Goal: Task Accomplishment & Management: Complete application form

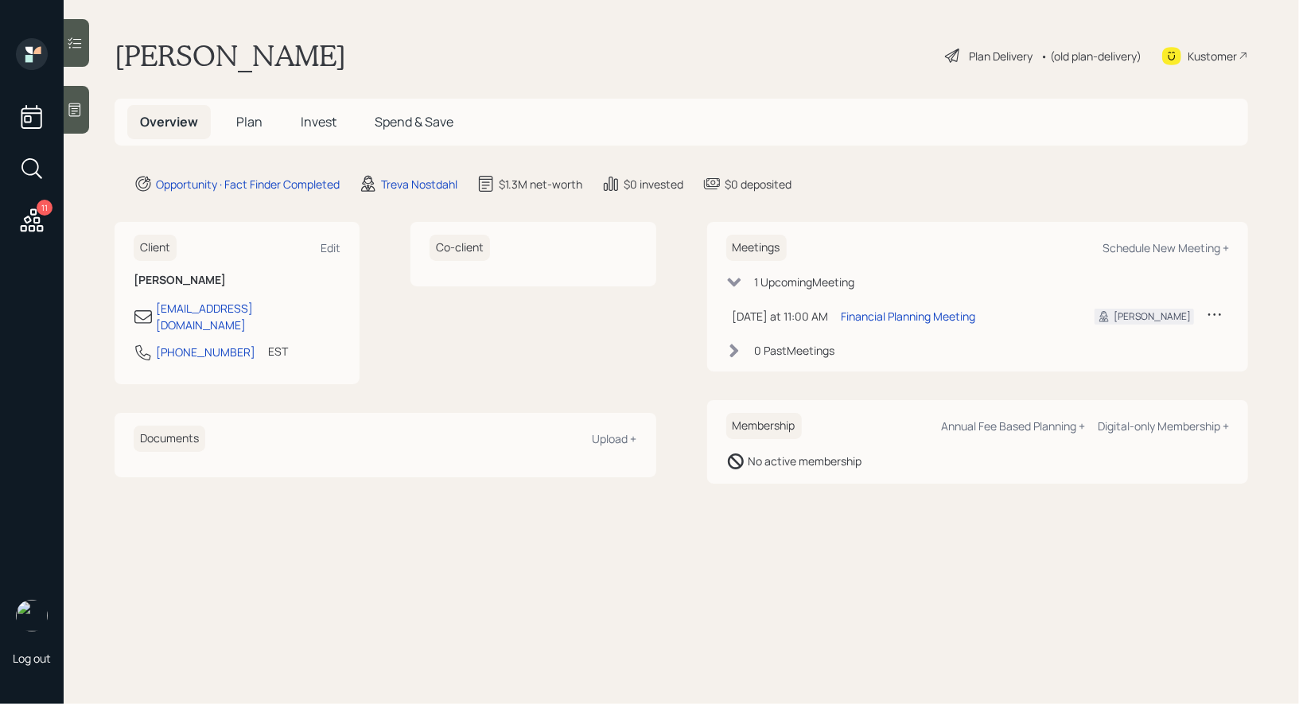
click at [73, 112] on icon at bounding box center [75, 110] width 16 height 16
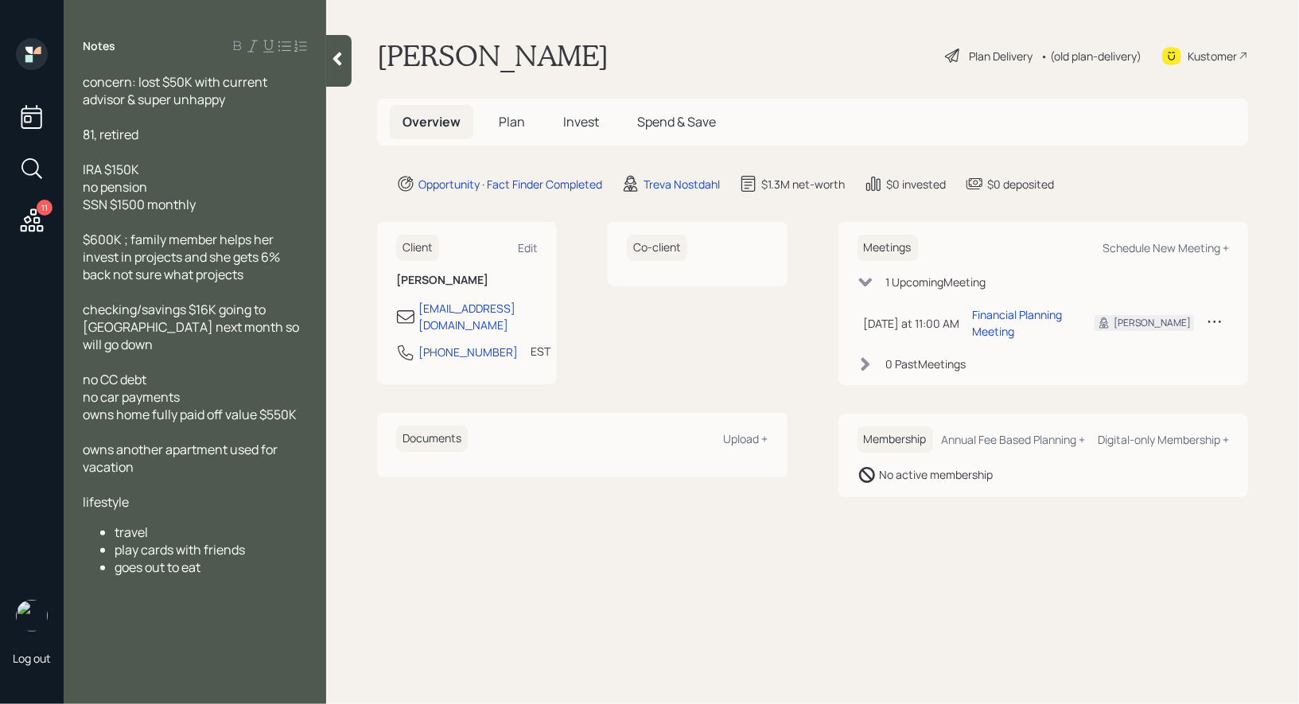
click at [949, 60] on icon at bounding box center [952, 56] width 14 height 14
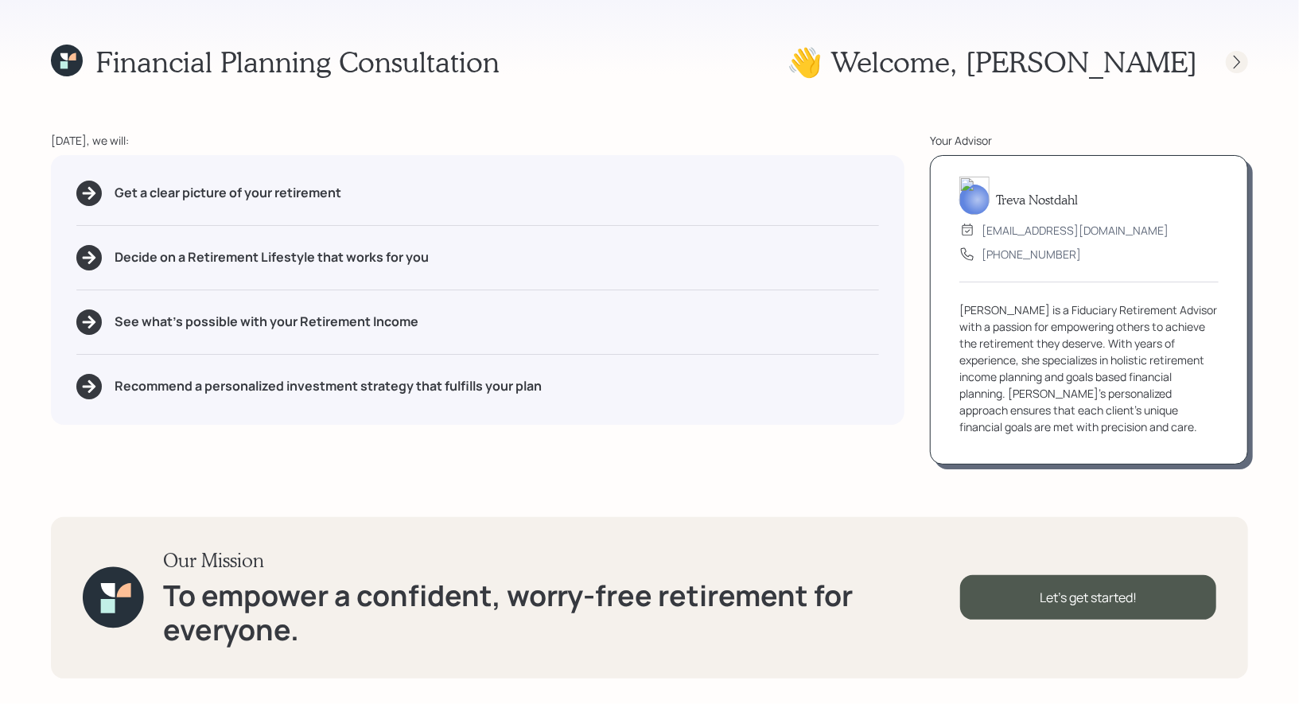
click at [1239, 56] on icon at bounding box center [1237, 62] width 16 height 16
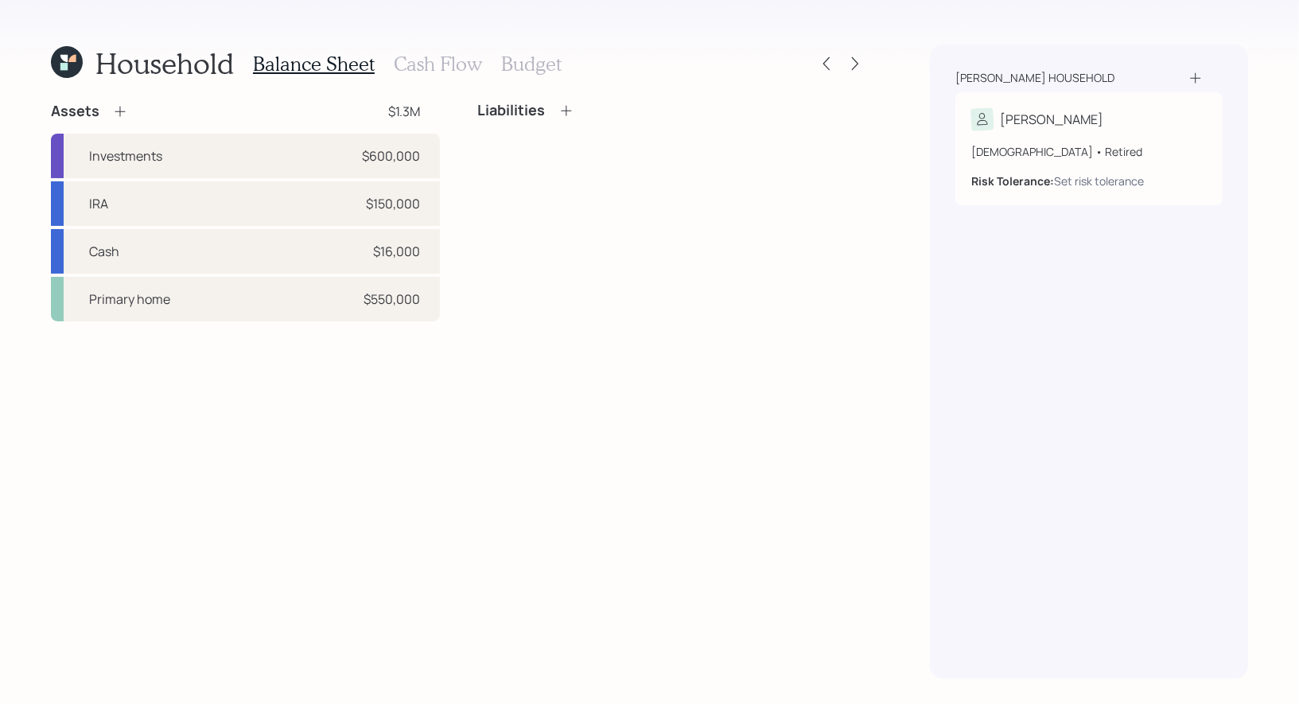
click at [121, 107] on icon at bounding box center [120, 111] width 16 height 16
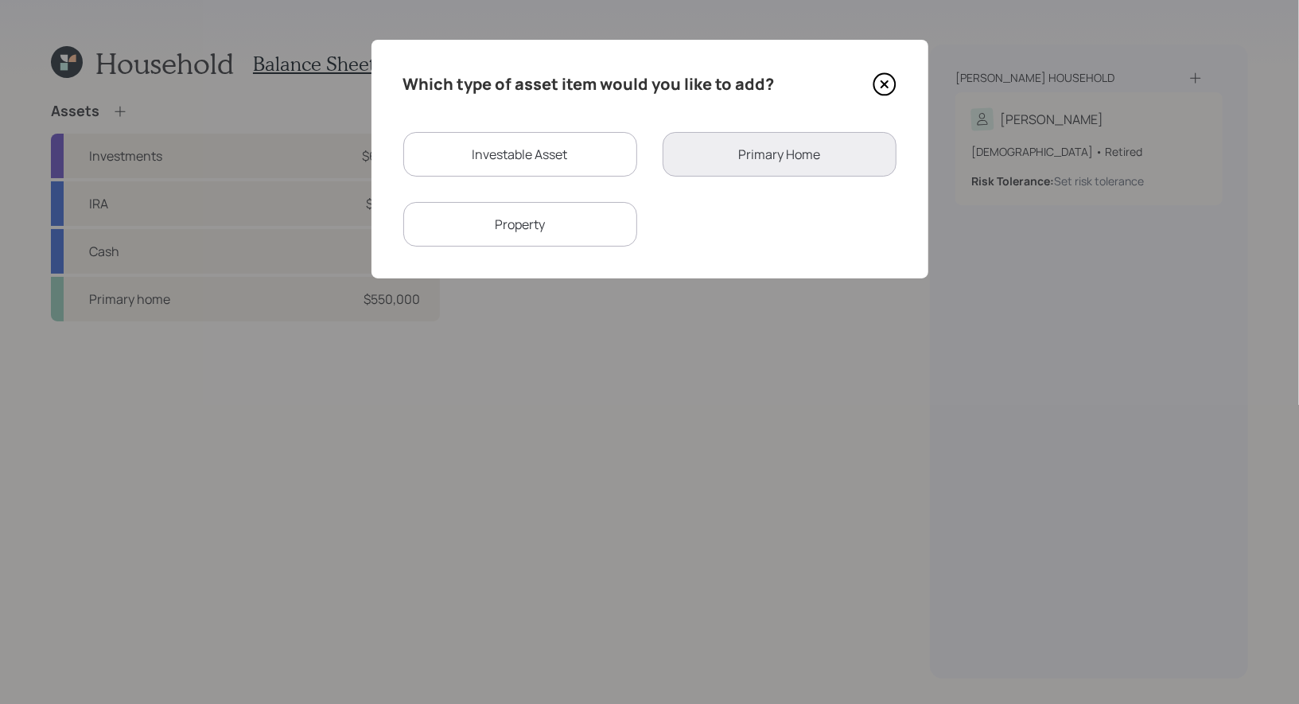
click at [489, 141] on div "Investable Asset" at bounding box center [520, 154] width 234 height 45
select select "taxable"
select select "balanced"
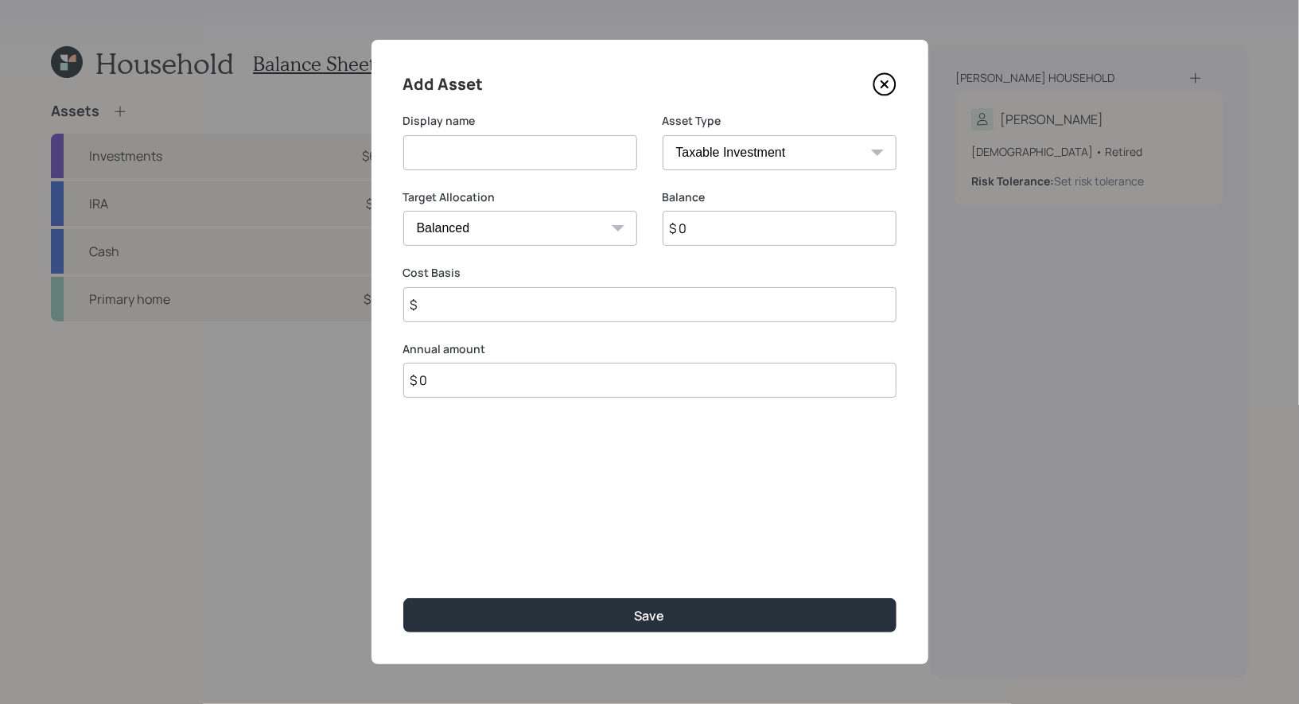
click at [460, 161] on input at bounding box center [520, 152] width 234 height 35
type input "Annuity"
click at [715, 150] on select "SEP [PERSON_NAME] IRA 401(k) [PERSON_NAME] 401(k) 403(b) [PERSON_NAME] 403(b) 4…" at bounding box center [780, 152] width 234 height 35
select select "ira"
click at [663, 135] on select "SEP [PERSON_NAME] IRA 401(k) [PERSON_NAME] 401(k) 403(b) [PERSON_NAME] 403(b) 4…" at bounding box center [780, 152] width 234 height 35
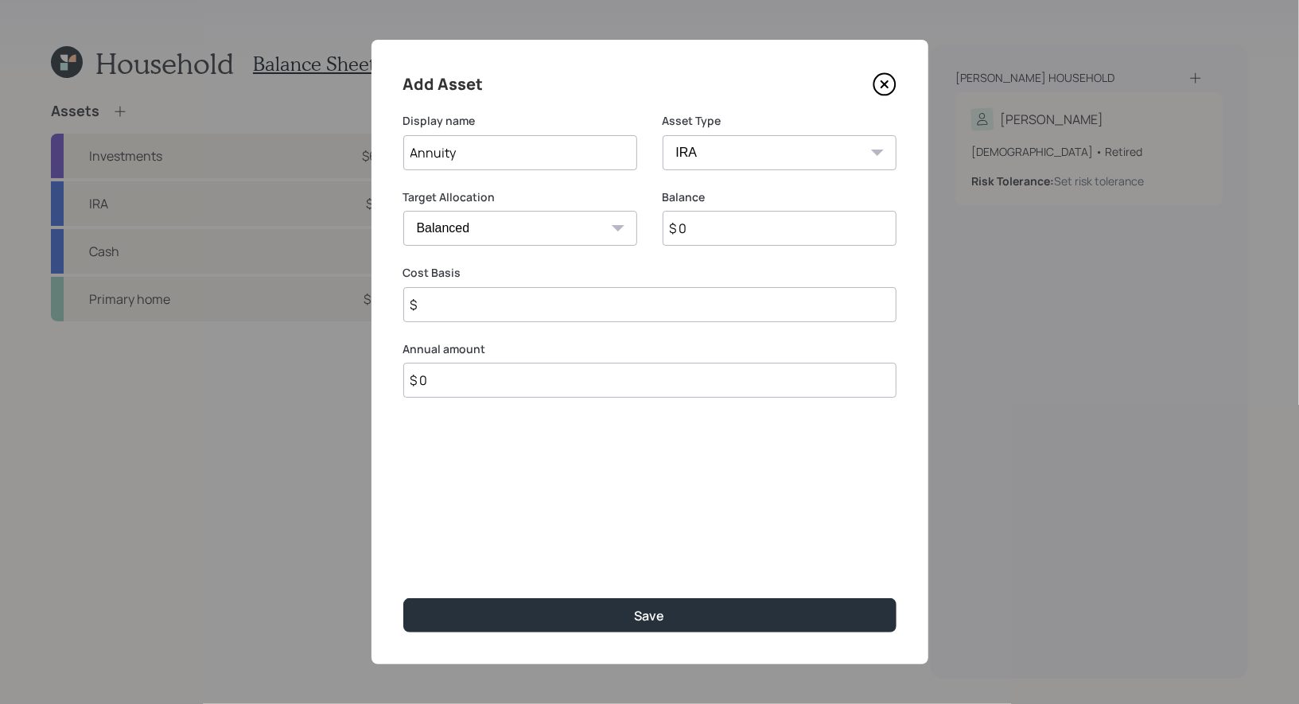
type input "$"
click at [521, 154] on input "Annuity" at bounding box center [520, 152] width 234 height 35
type input "Annuity (IRA)"
click at [728, 228] on input "$ 0" at bounding box center [780, 228] width 234 height 35
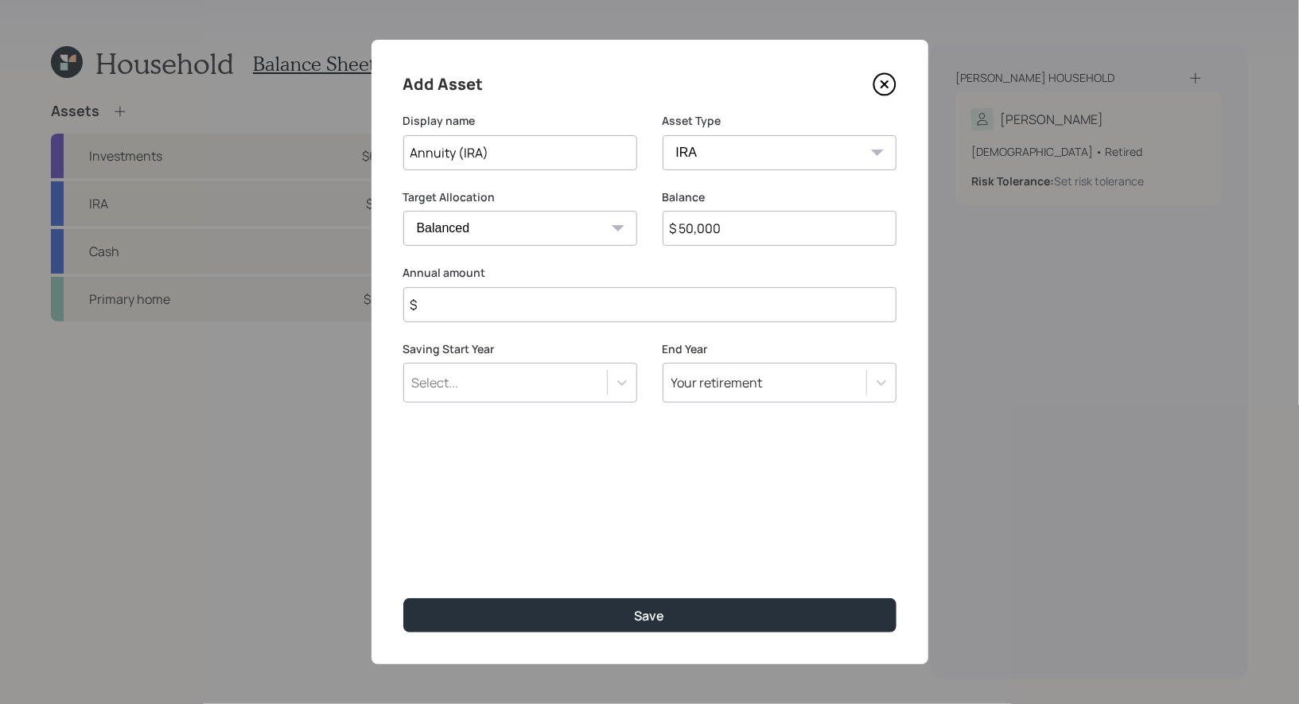
type input "$ 50,000"
click at [590, 236] on select "Cash Conservative Balanced Aggressive" at bounding box center [520, 228] width 234 height 35
select select "conservative"
click at [403, 211] on select "Cash Conservative Balanced Aggressive" at bounding box center [520, 228] width 234 height 35
click at [543, 318] on input "$" at bounding box center [649, 304] width 493 height 35
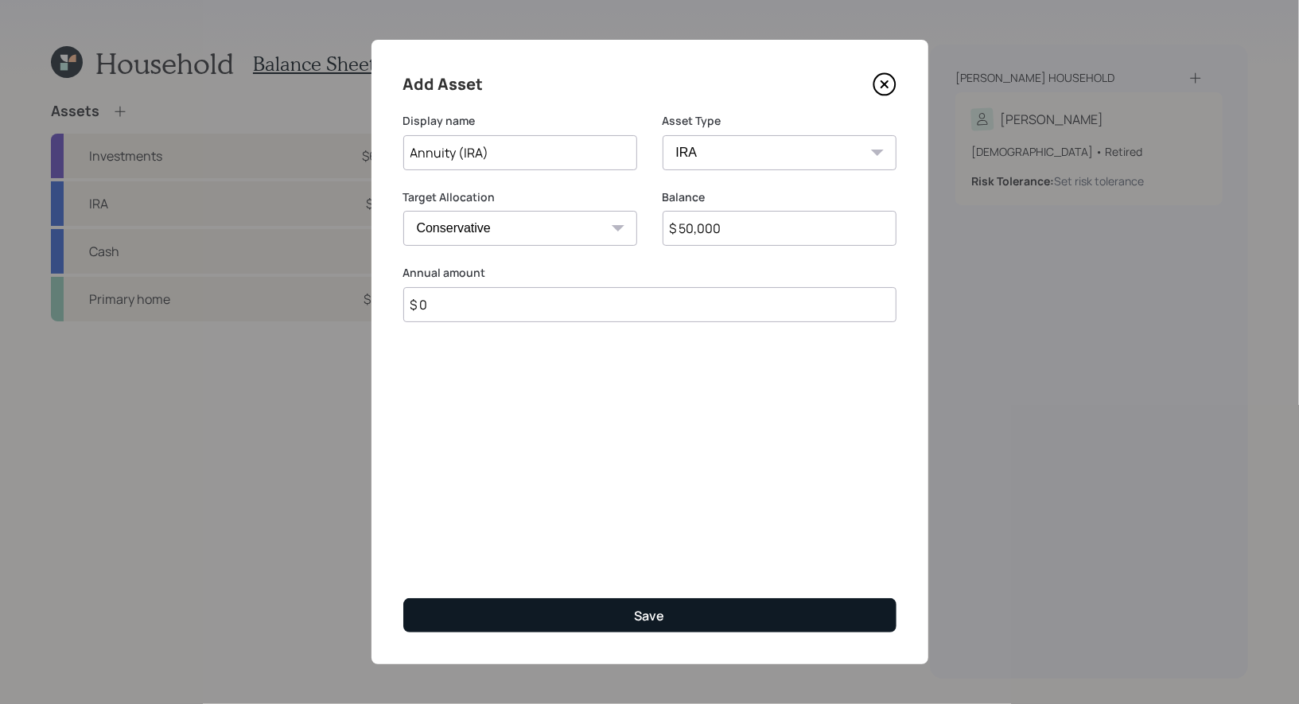
type input "$ 0"
click at [580, 616] on button "Save" at bounding box center [649, 615] width 493 height 34
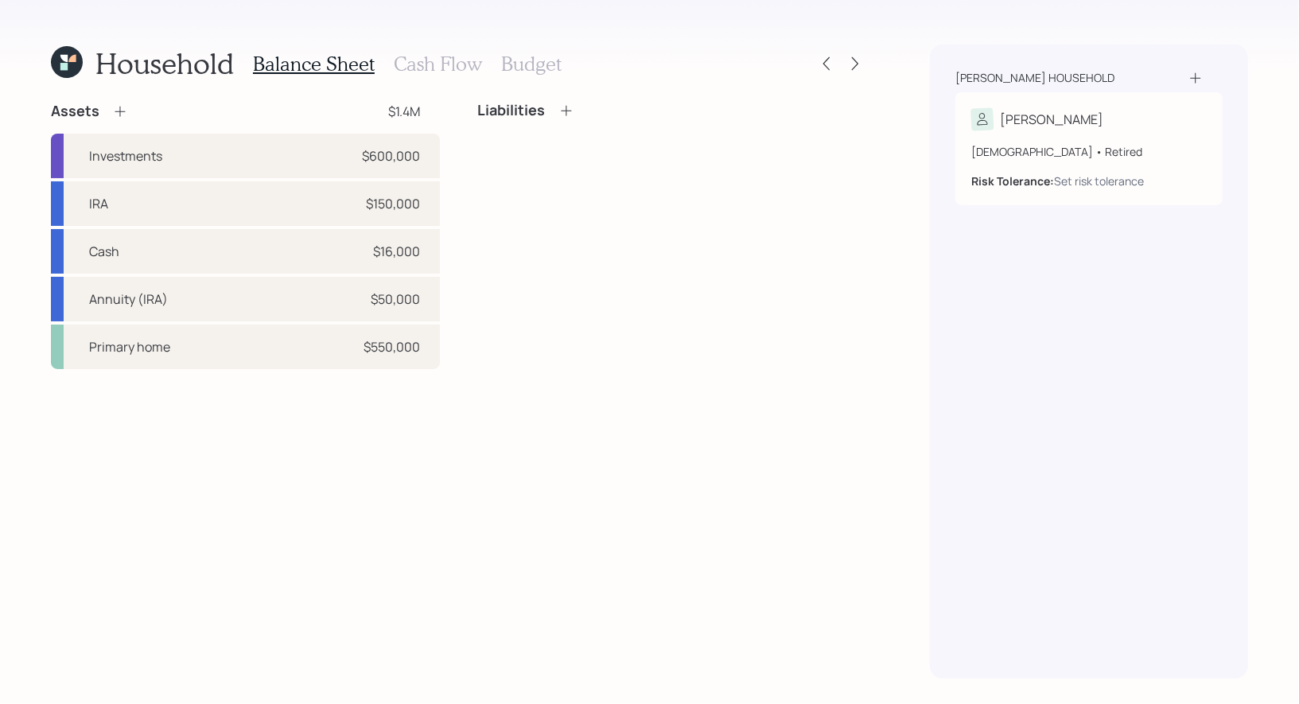
click at [122, 110] on icon at bounding box center [120, 111] width 16 height 16
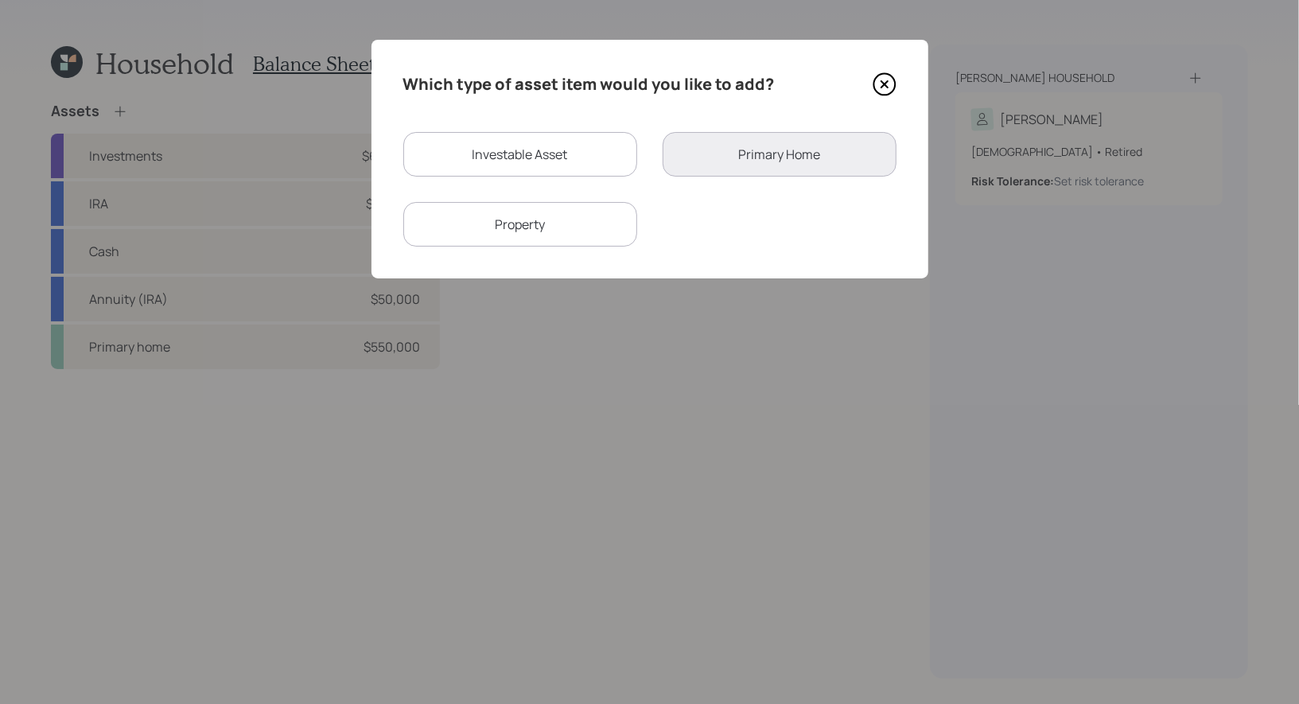
click at [563, 162] on div "Investable Asset" at bounding box center [520, 154] width 234 height 45
select select "taxable"
select select "balanced"
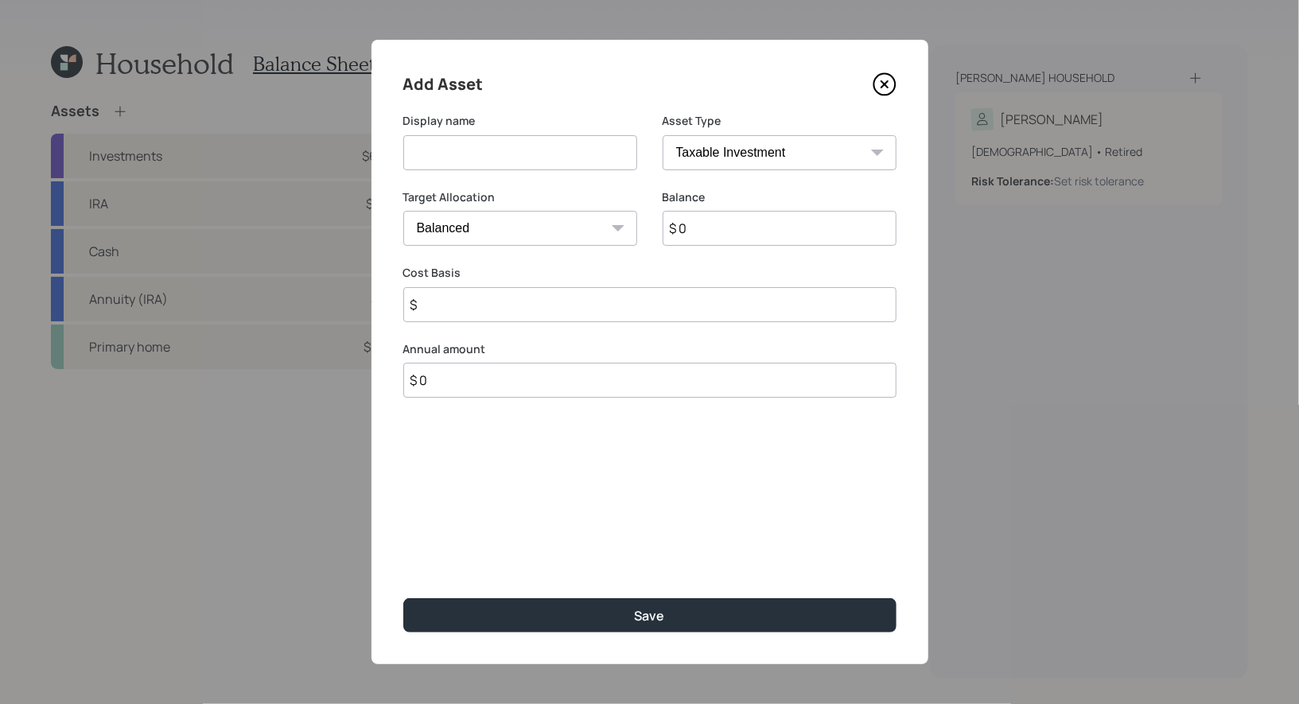
click at [509, 149] on input at bounding box center [520, 152] width 234 height 35
type input "Annuity (IRA)"
click at [699, 238] on input "$ 0" at bounding box center [780, 228] width 234 height 35
type input "$ 95,000"
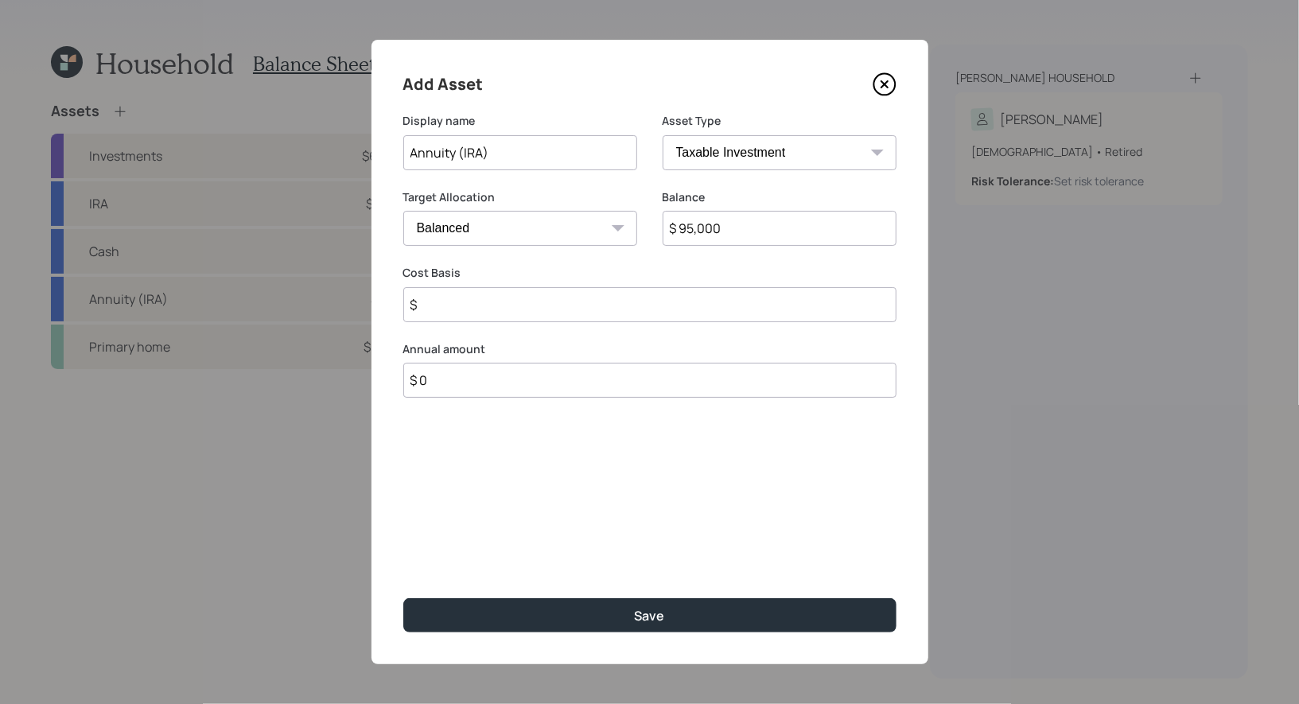
click at [775, 161] on select "SEP [PERSON_NAME] IRA 401(k) [PERSON_NAME] 401(k) 403(b) [PERSON_NAME] 403(b) 4…" at bounding box center [780, 152] width 234 height 35
select select "ira"
click at [663, 135] on select "SEP [PERSON_NAME] IRA 401(k) [PERSON_NAME] 401(k) 403(b) [PERSON_NAME] 403(b) 4…" at bounding box center [780, 152] width 234 height 35
click at [585, 321] on input "$" at bounding box center [649, 304] width 493 height 35
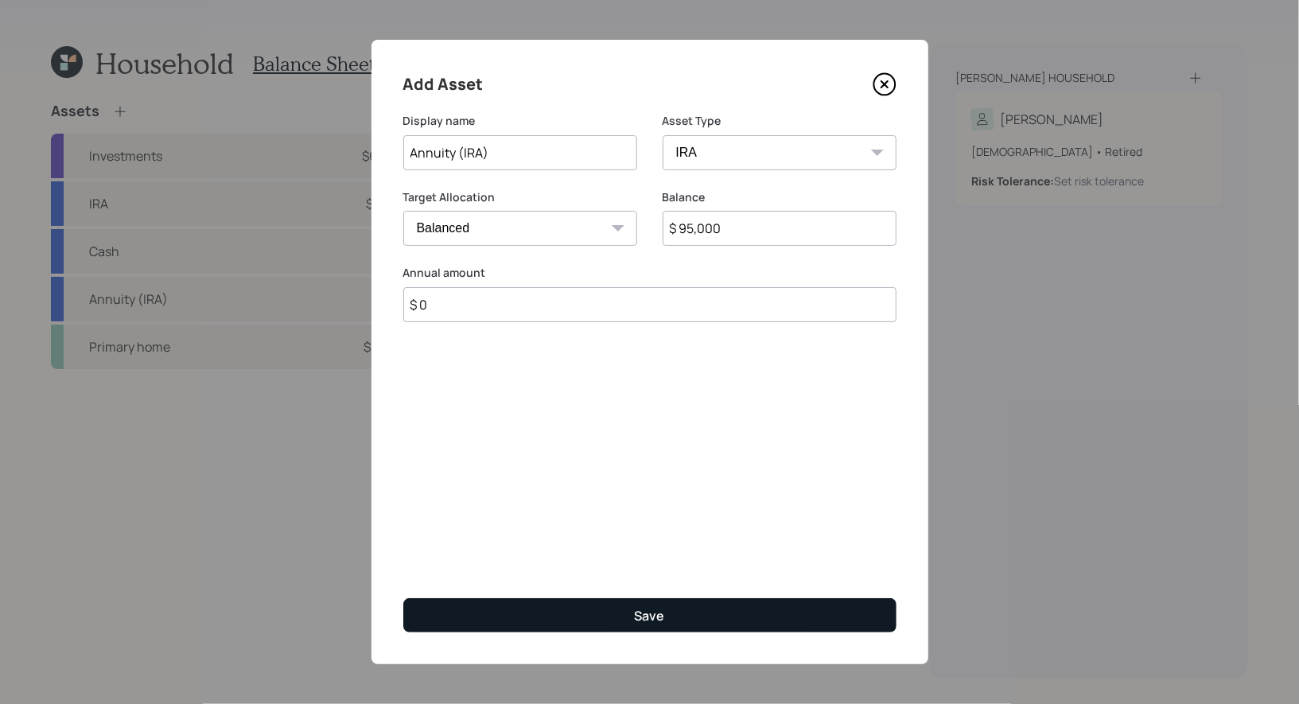
type input "$ 0"
click at [526, 618] on button "Save" at bounding box center [649, 615] width 493 height 34
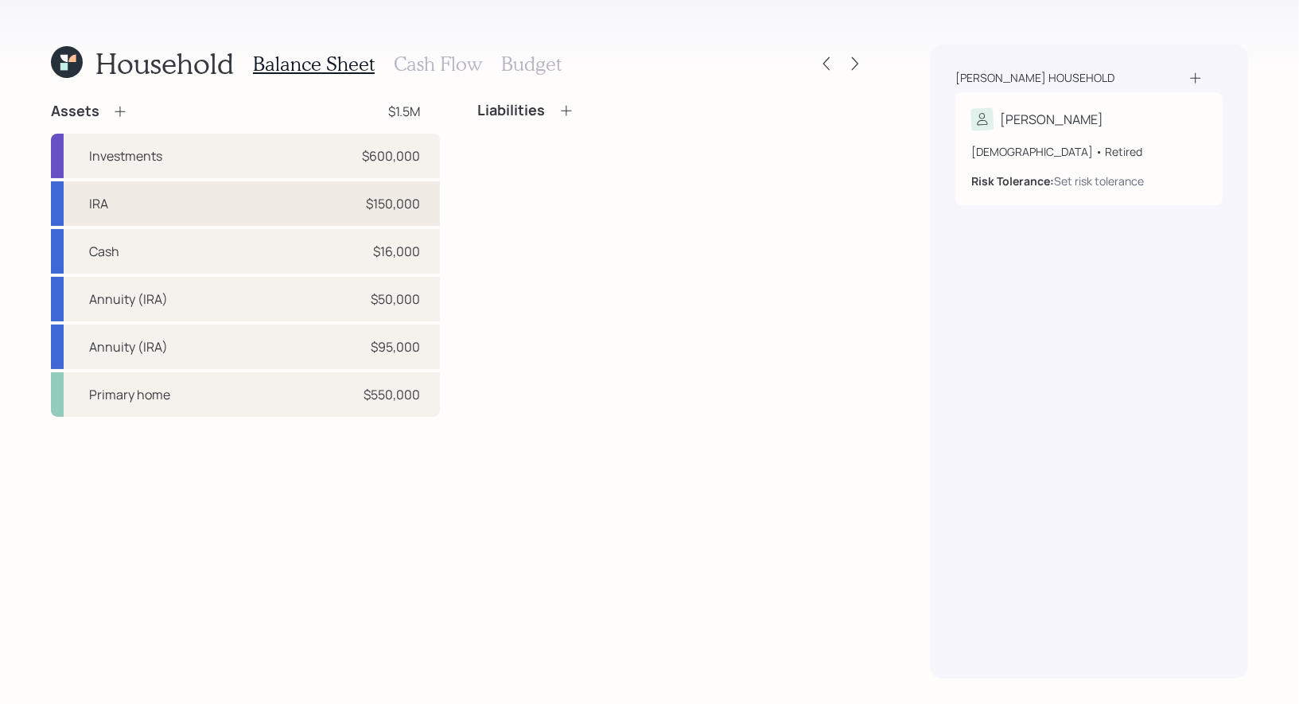
click at [280, 212] on div "IRA $150,000" at bounding box center [245, 203] width 389 height 45
select select "ira"
select select "balanced"
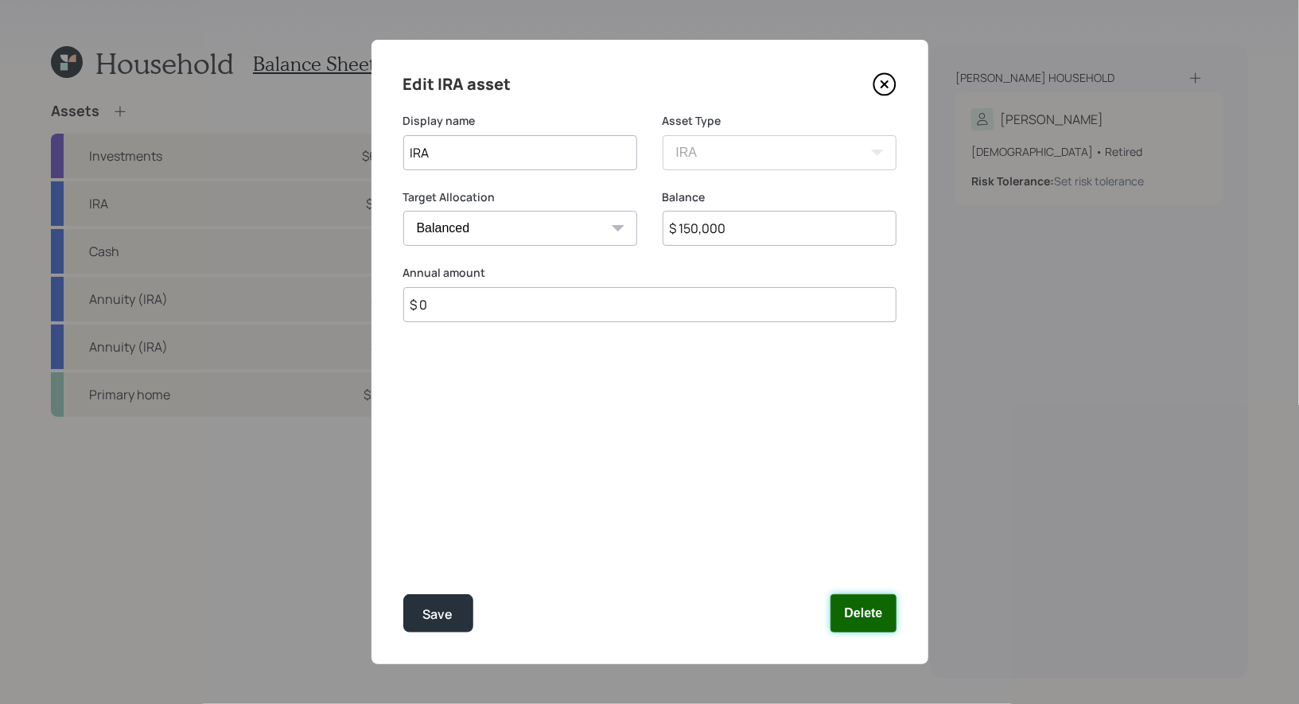
click at [872, 621] on button "Delete" at bounding box center [863, 613] width 65 height 38
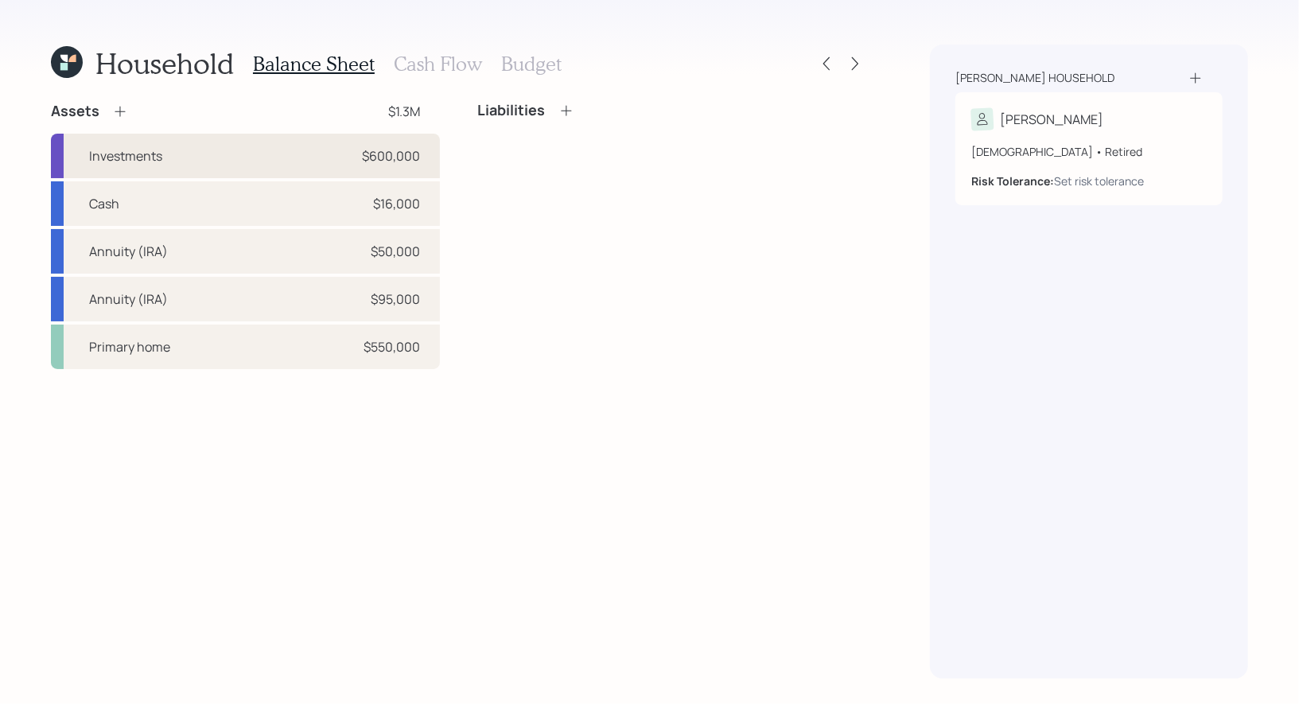
click at [178, 154] on div "Investments $600,000" at bounding box center [245, 156] width 389 height 45
select select "emergency_fund"
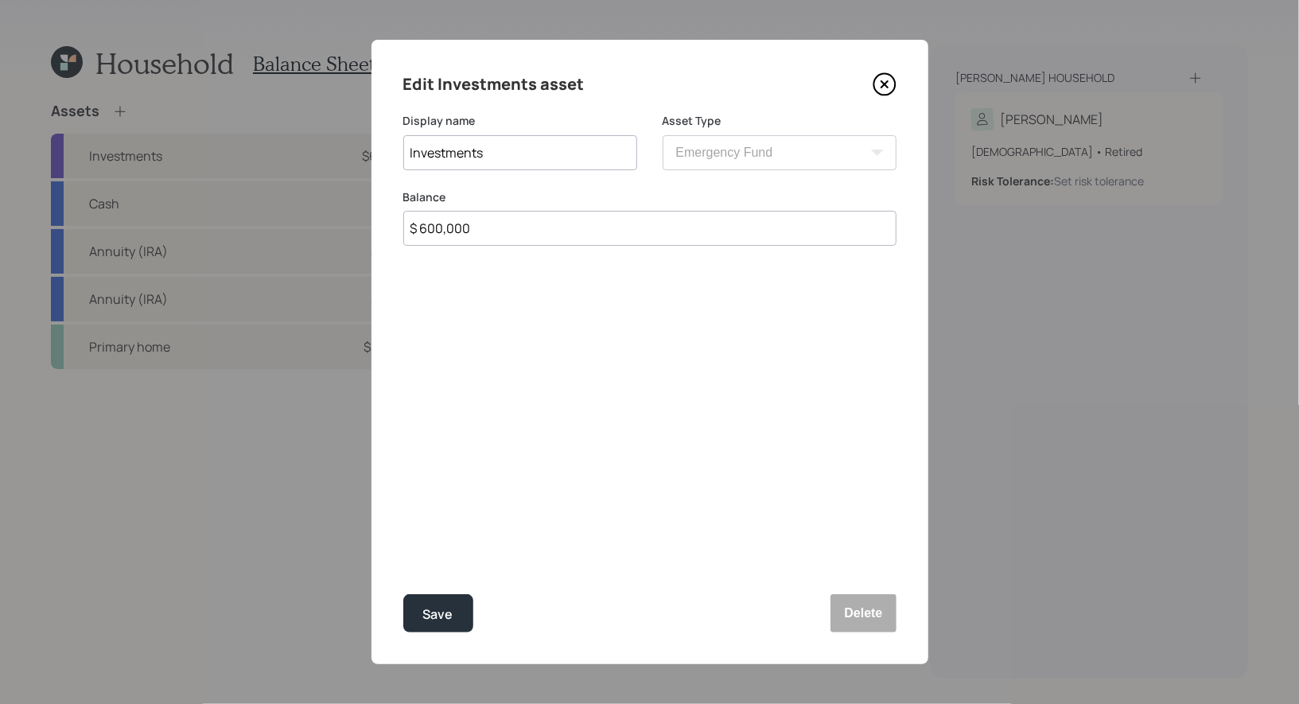
click at [883, 87] on icon at bounding box center [885, 84] width 24 height 24
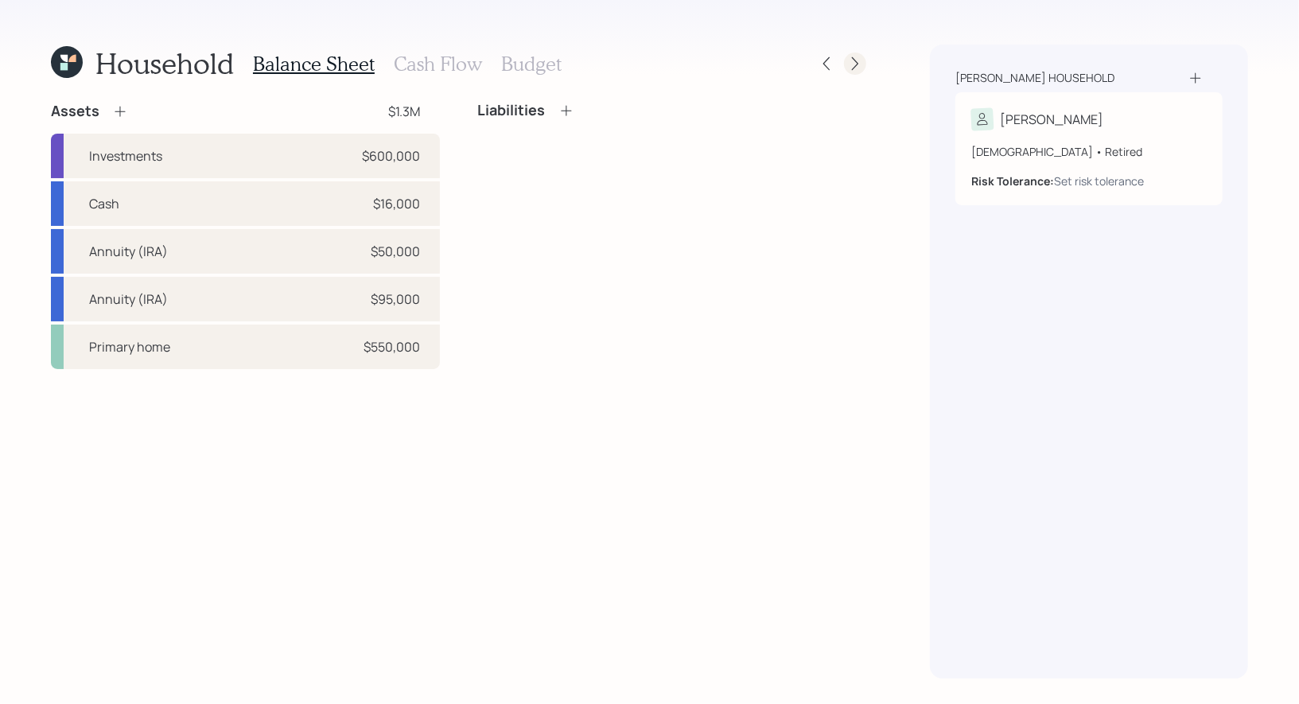
click at [859, 65] on icon at bounding box center [855, 64] width 16 height 16
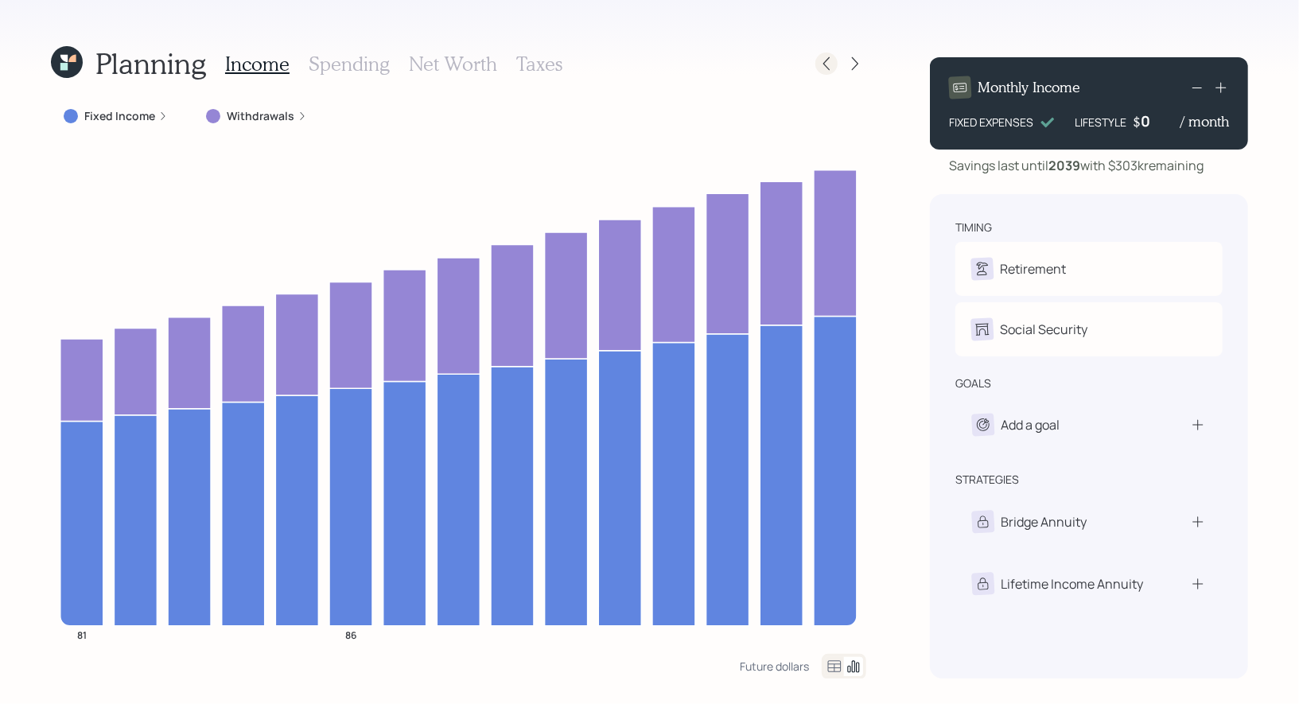
click at [827, 64] on icon at bounding box center [827, 64] width 16 height 16
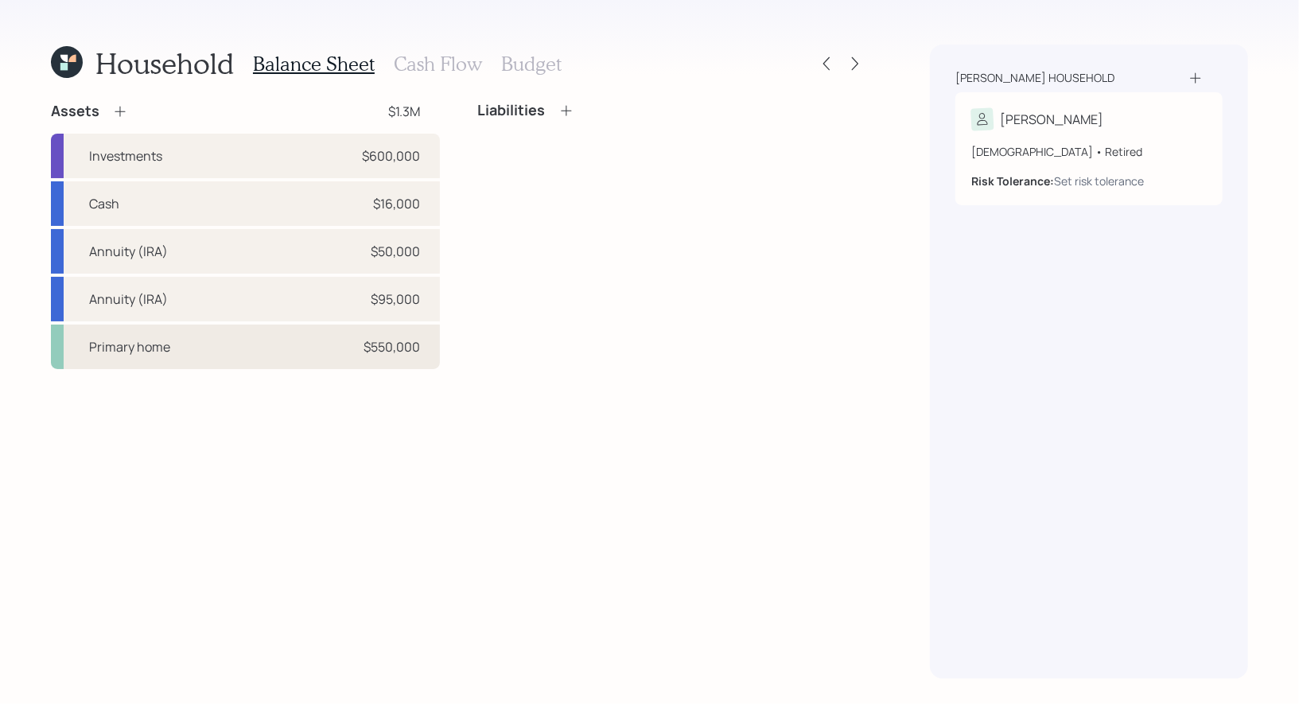
click at [216, 345] on div "Primary home $550,000" at bounding box center [245, 347] width 389 height 45
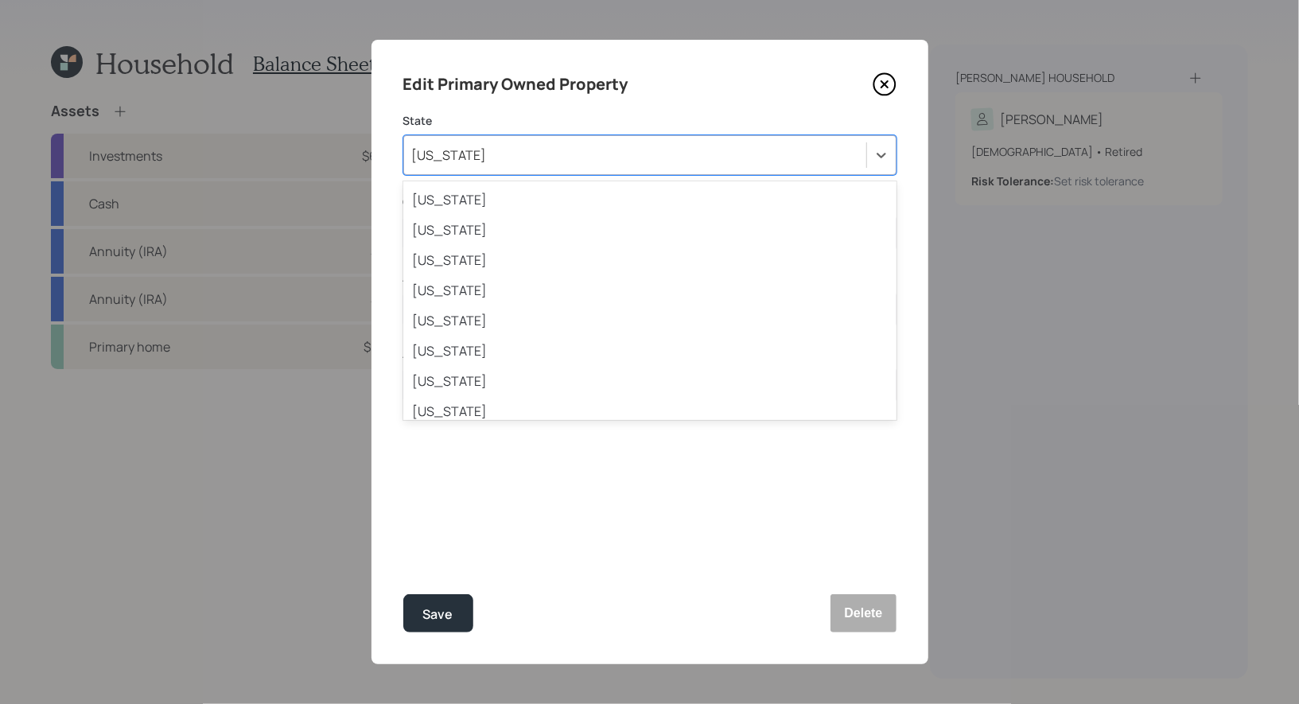
click at [521, 154] on div "[US_STATE]" at bounding box center [635, 155] width 462 height 27
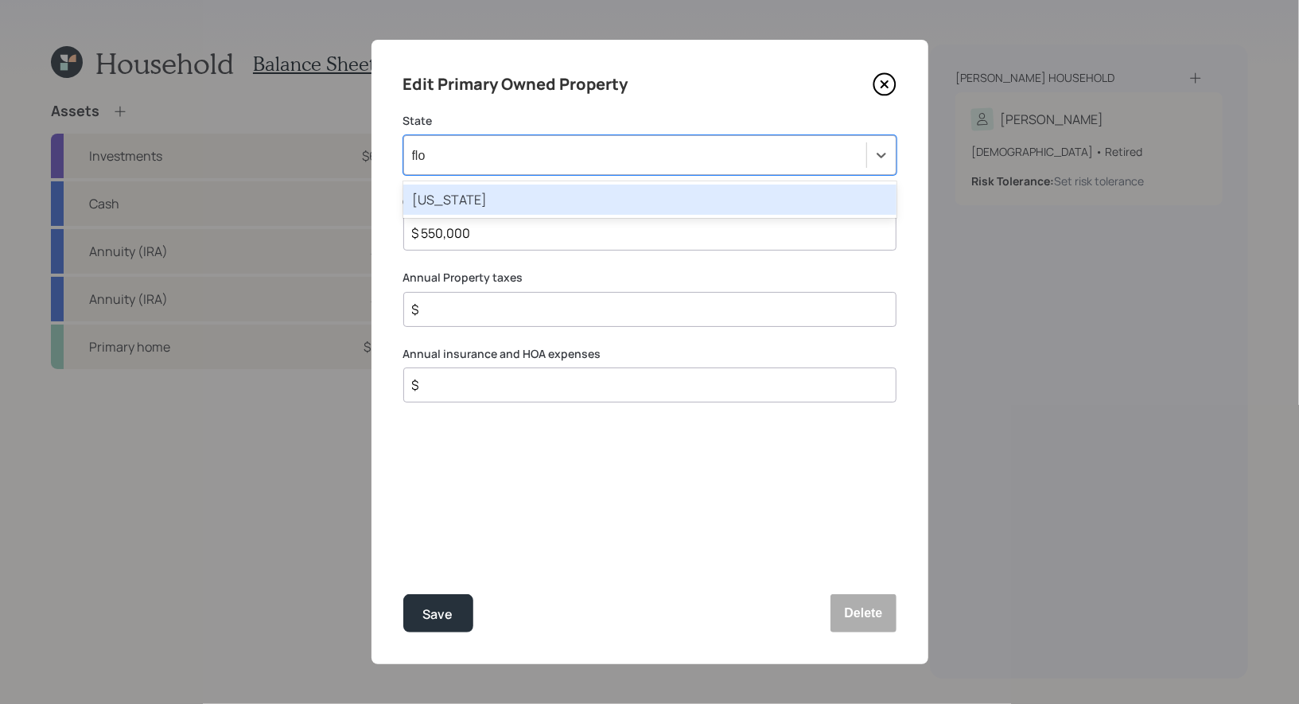
type input "[PERSON_NAME]"
click at [603, 194] on div "[US_STATE]" at bounding box center [649, 200] width 493 height 30
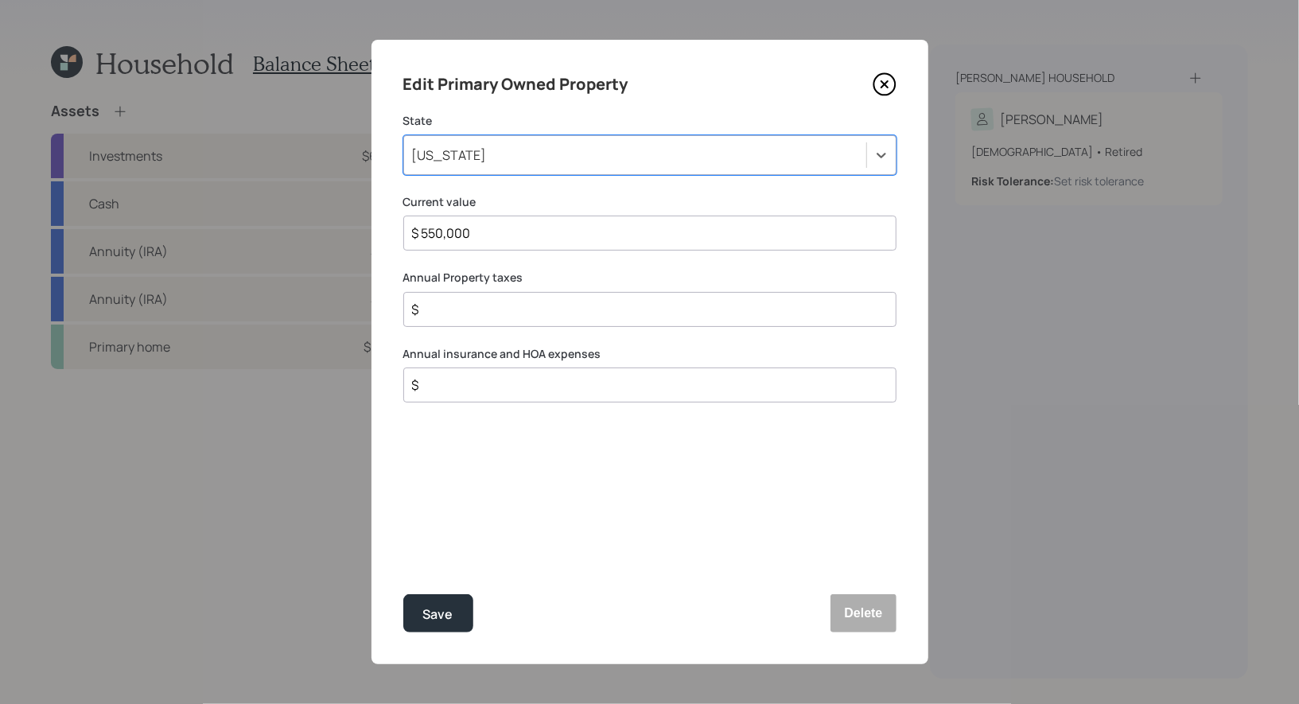
click at [485, 312] on input "$" at bounding box center [644, 309] width 466 height 19
type input "$ 1,800"
click at [451, 609] on div "Save" at bounding box center [438, 614] width 30 height 21
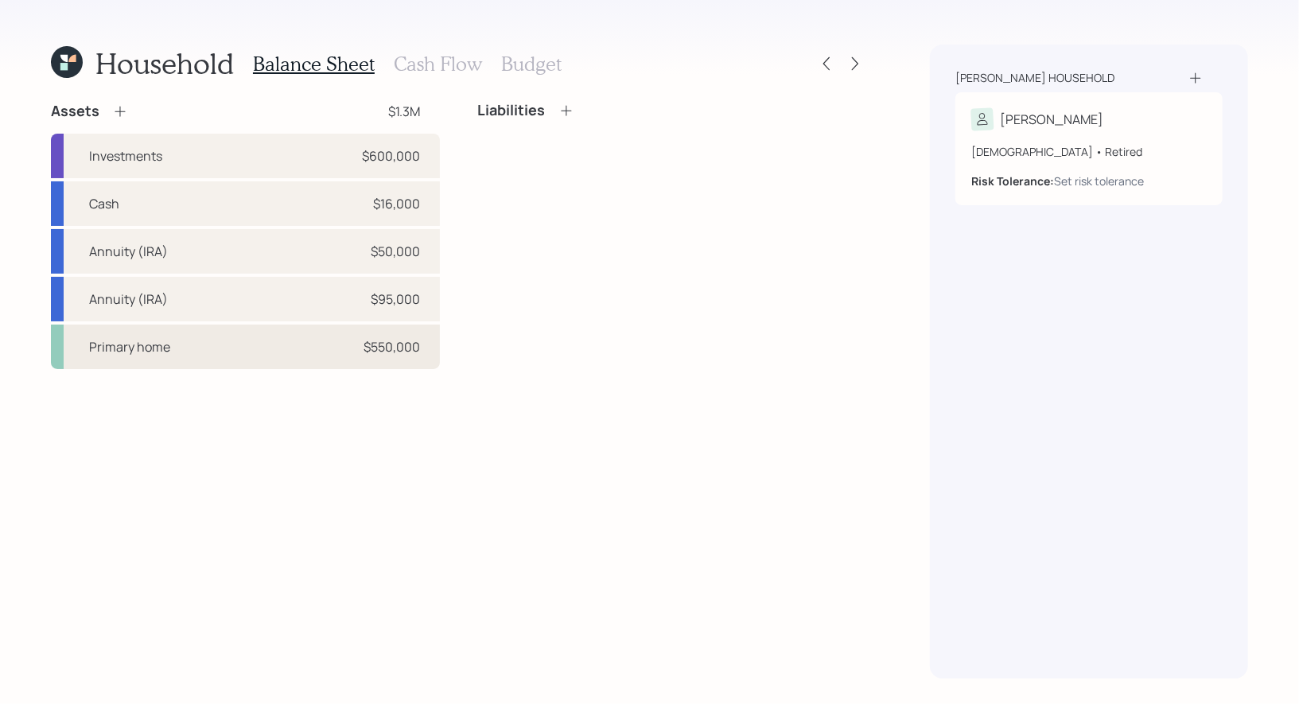
click at [218, 350] on div "Primary home $550,000" at bounding box center [245, 347] width 389 height 45
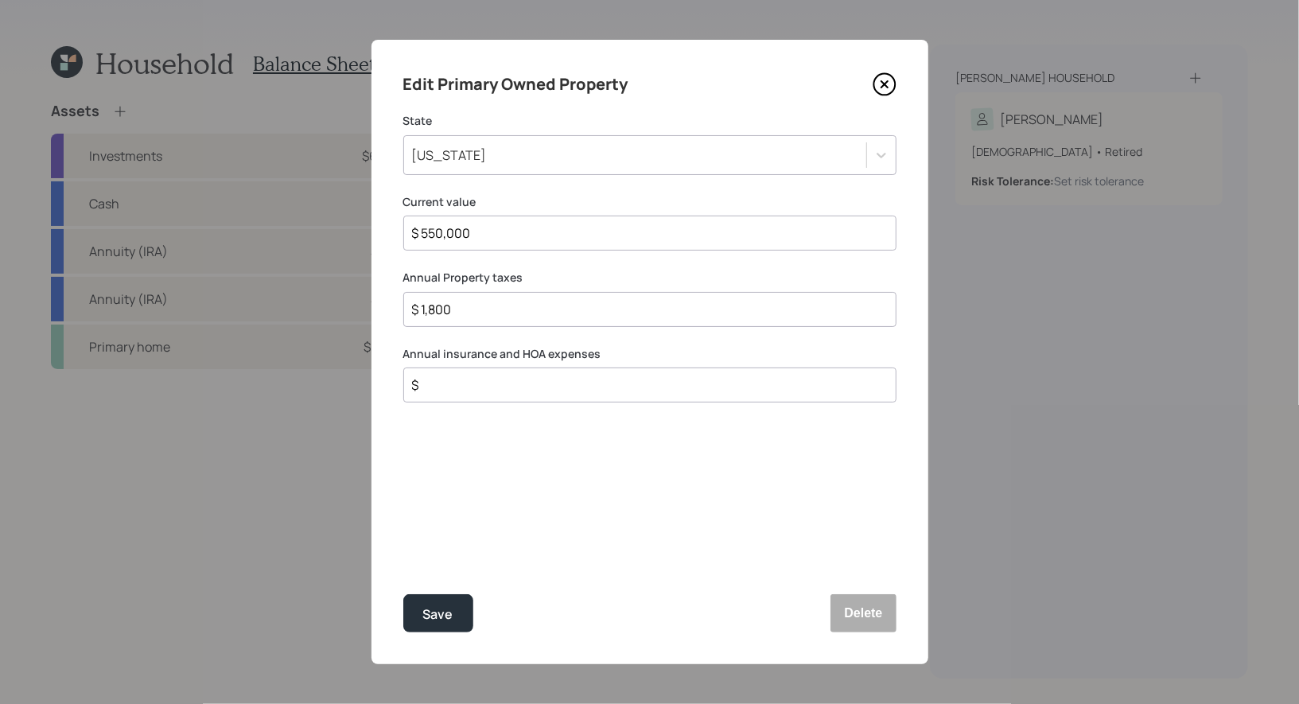
click at [446, 387] on input "$" at bounding box center [644, 385] width 466 height 19
type input "$ 1,800"
click at [492, 317] on input "$ 1,800" at bounding box center [644, 309] width 466 height 19
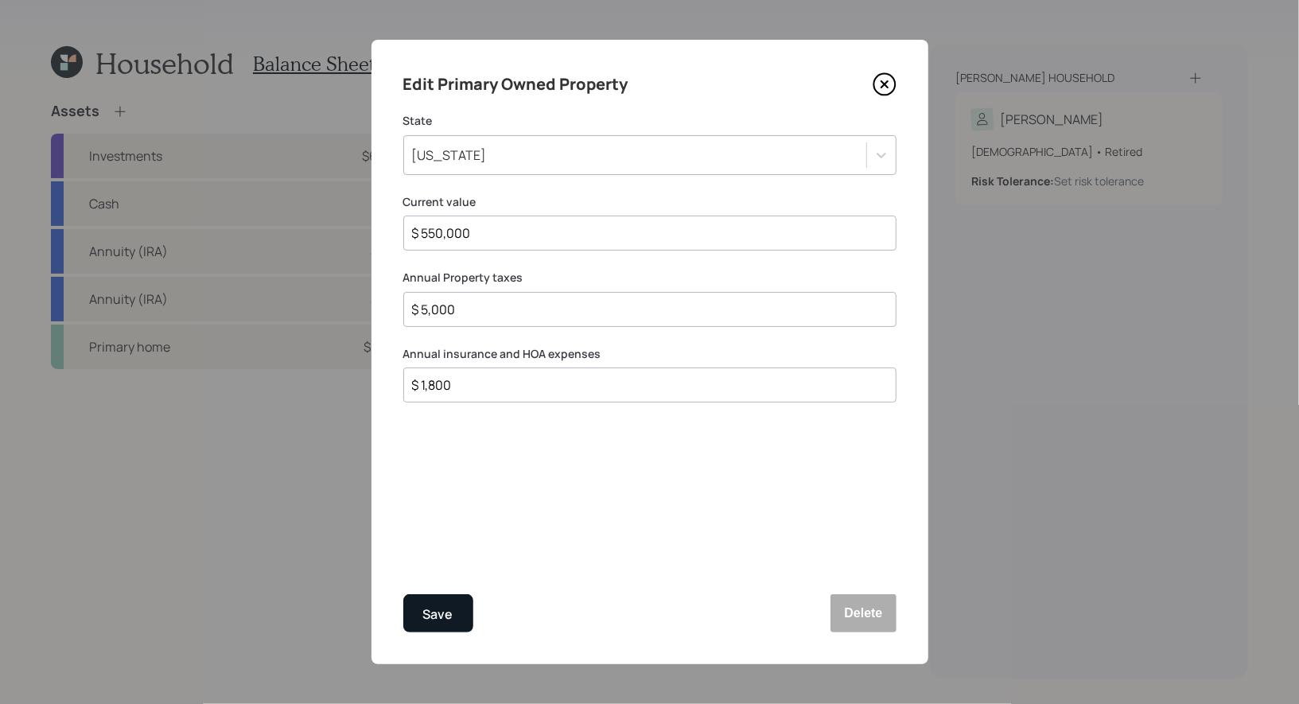
type input "$ 5,000"
click at [444, 614] on div "Save" at bounding box center [438, 614] width 30 height 21
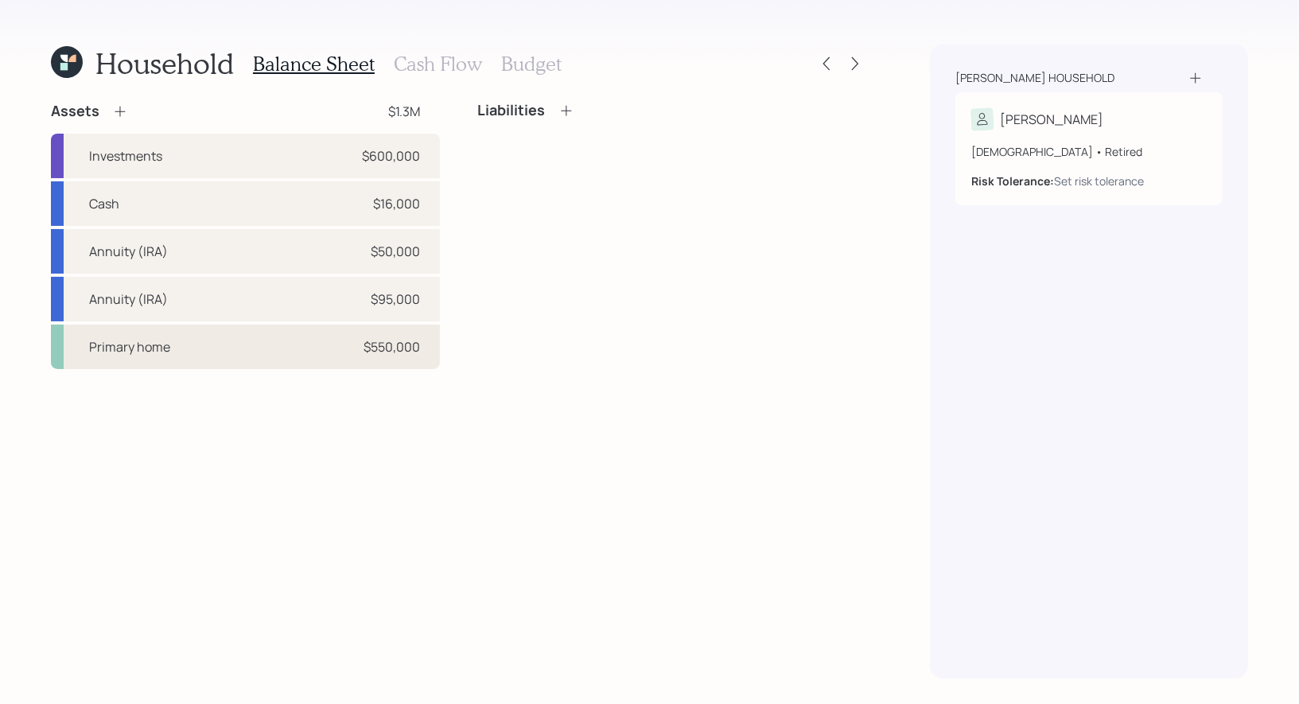
click at [261, 355] on div "Primary home $550,000" at bounding box center [245, 347] width 389 height 45
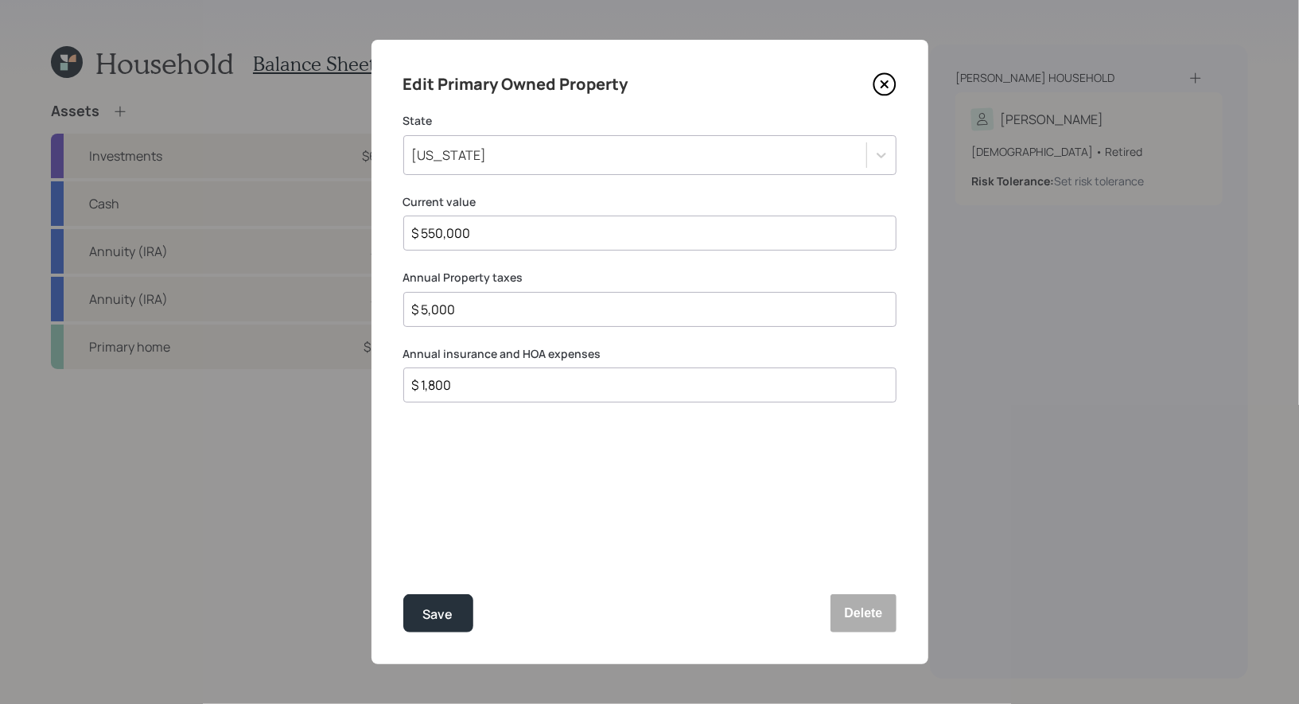
click at [539, 315] on input "$ 5,000" at bounding box center [644, 309] width 466 height 19
click at [470, 385] on input "$ 1,800" at bounding box center [644, 385] width 466 height 19
type input "$ 6,600"
click at [448, 615] on div "Save" at bounding box center [438, 614] width 30 height 21
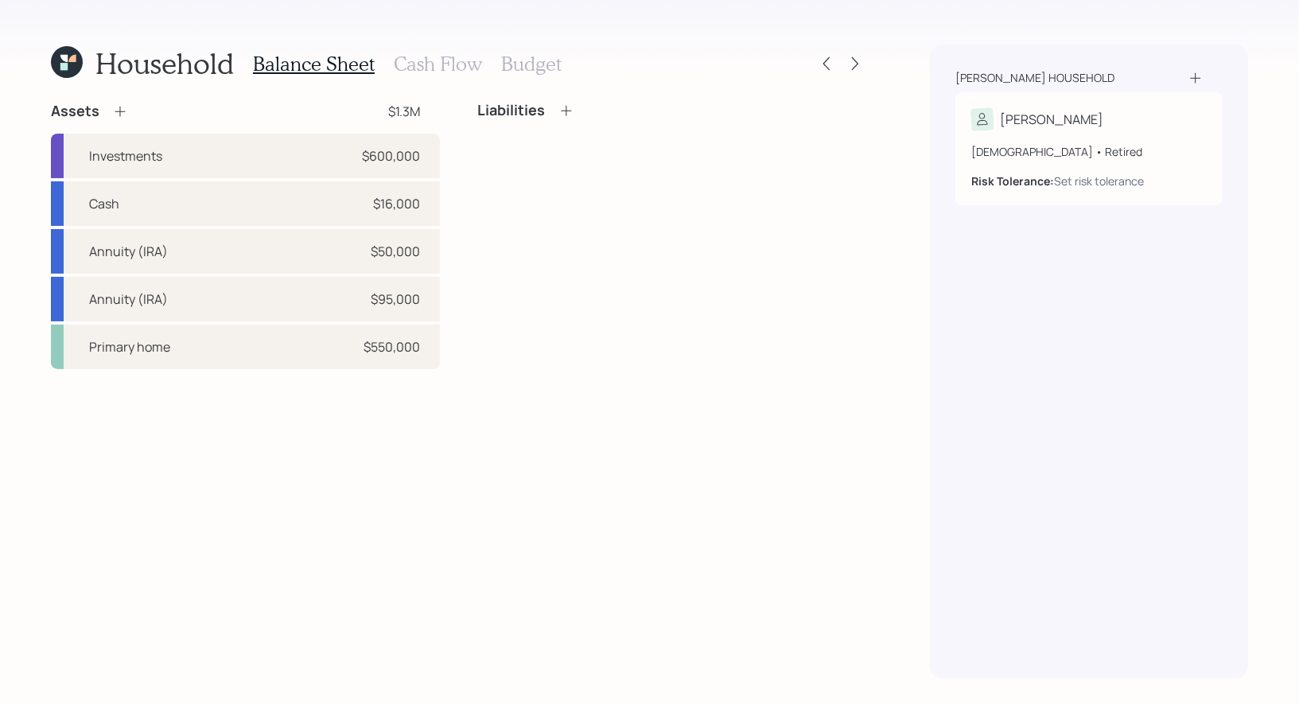
click at [422, 63] on h3 "Cash Flow" at bounding box center [438, 64] width 88 height 23
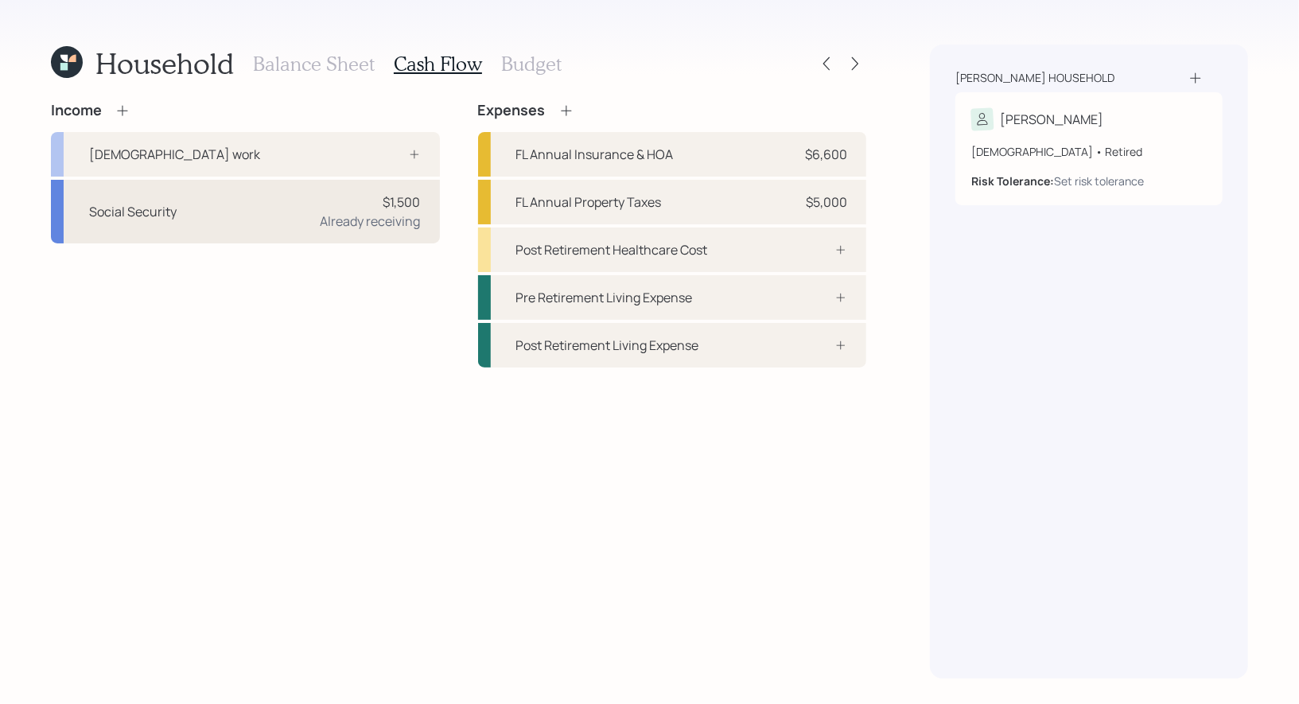
click at [313, 193] on div "Social Security $1,500 Already receiving" at bounding box center [245, 212] width 389 height 64
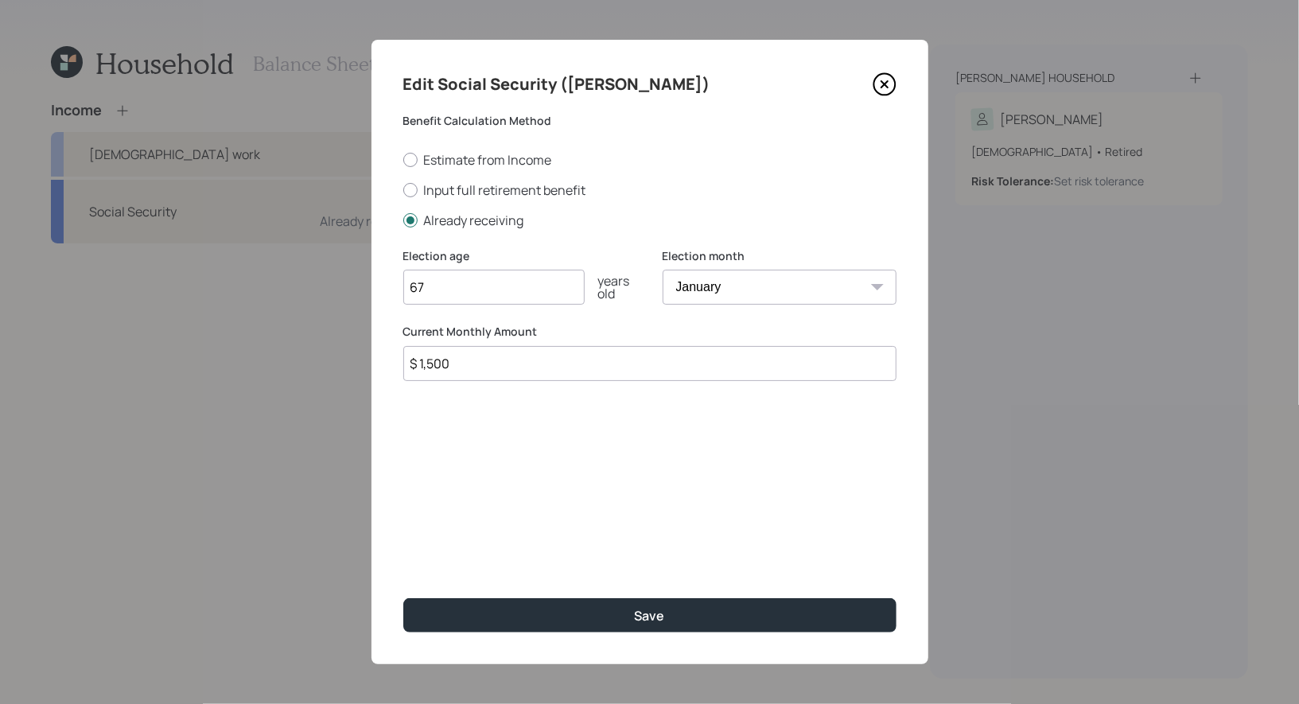
click at [473, 371] on input "$ 1,500" at bounding box center [649, 363] width 493 height 35
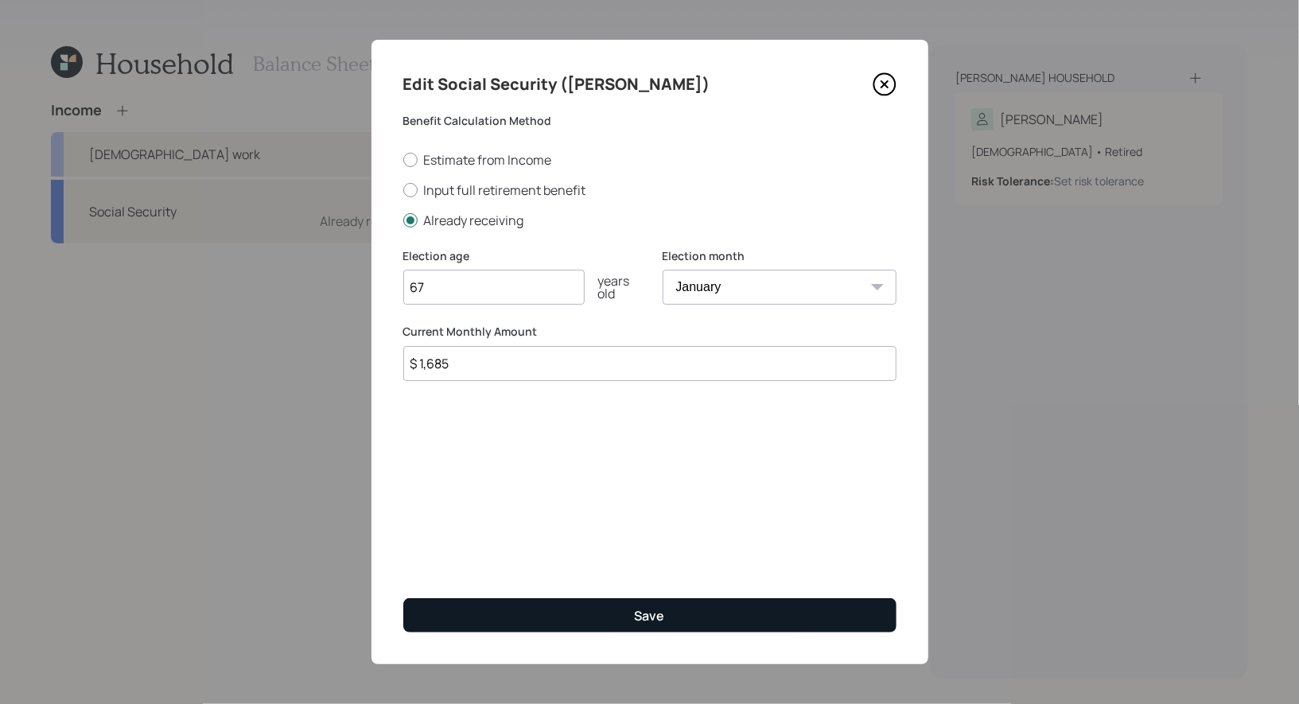
type input "$ 1,685"
click at [508, 618] on button "Save" at bounding box center [649, 615] width 493 height 34
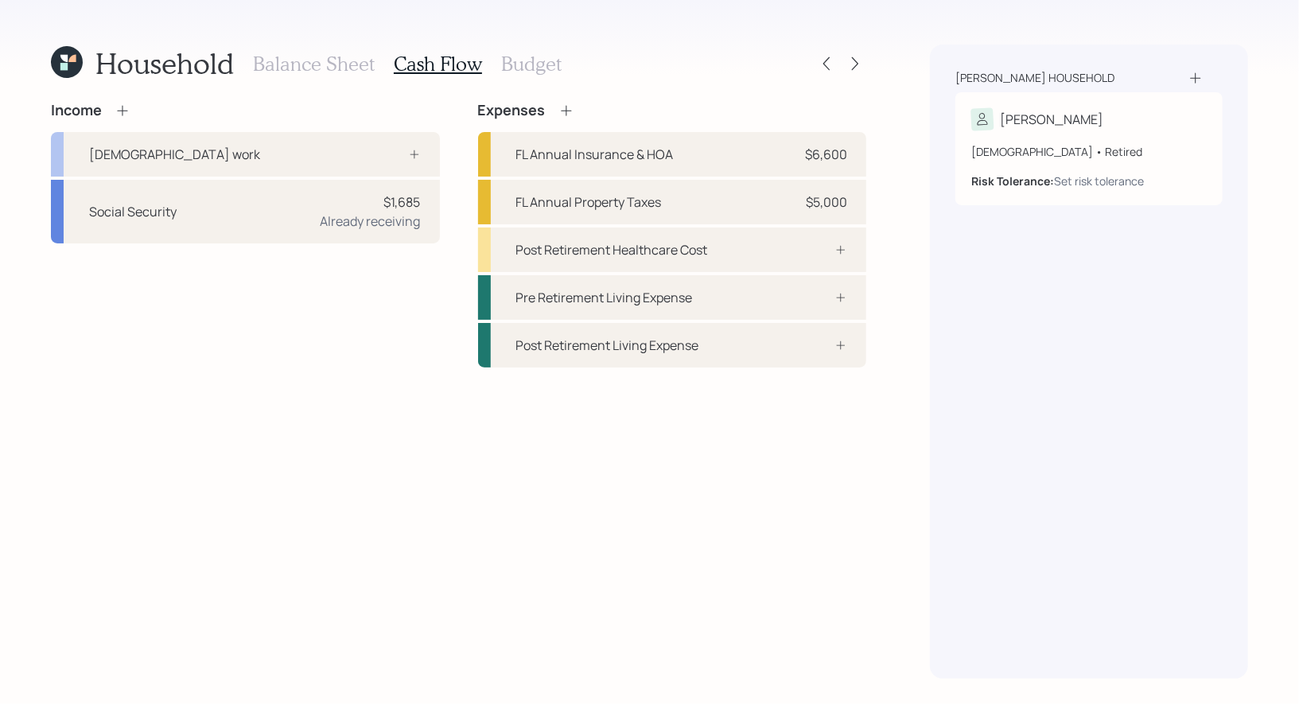
click at [123, 107] on icon at bounding box center [123, 111] width 16 height 16
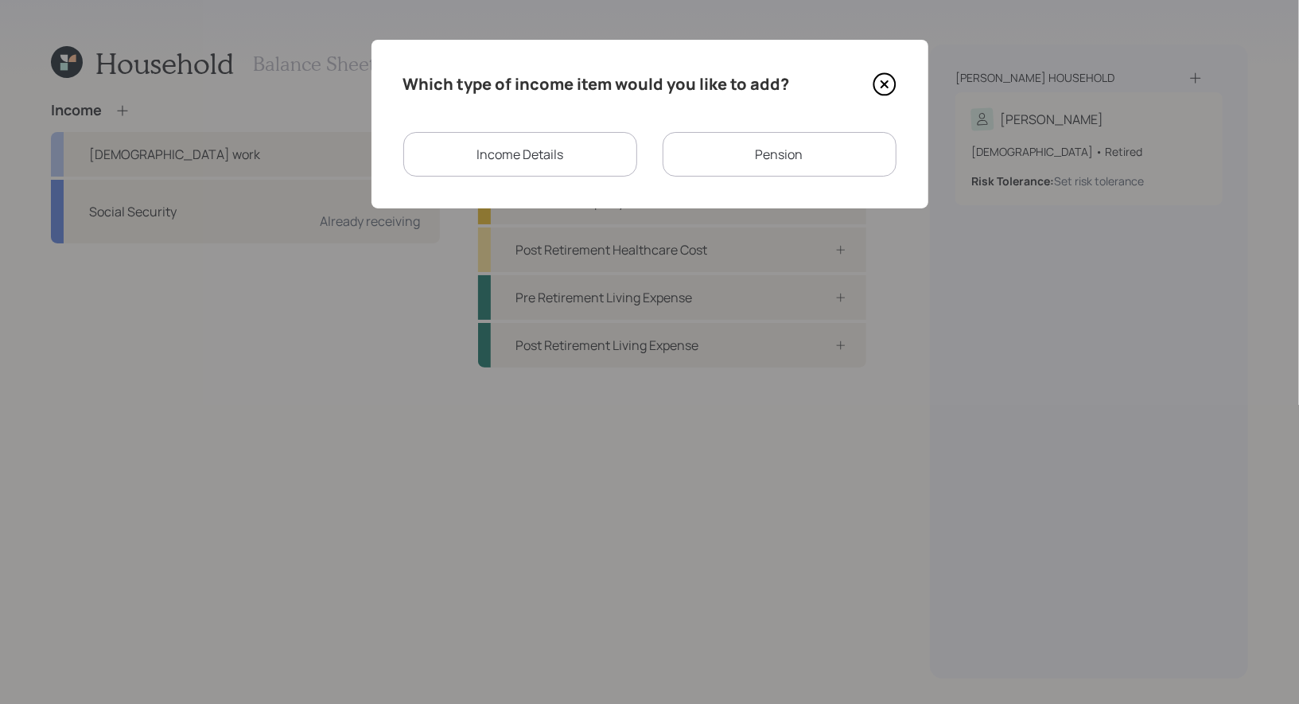
click at [563, 149] on div "Income Details" at bounding box center [520, 154] width 234 height 45
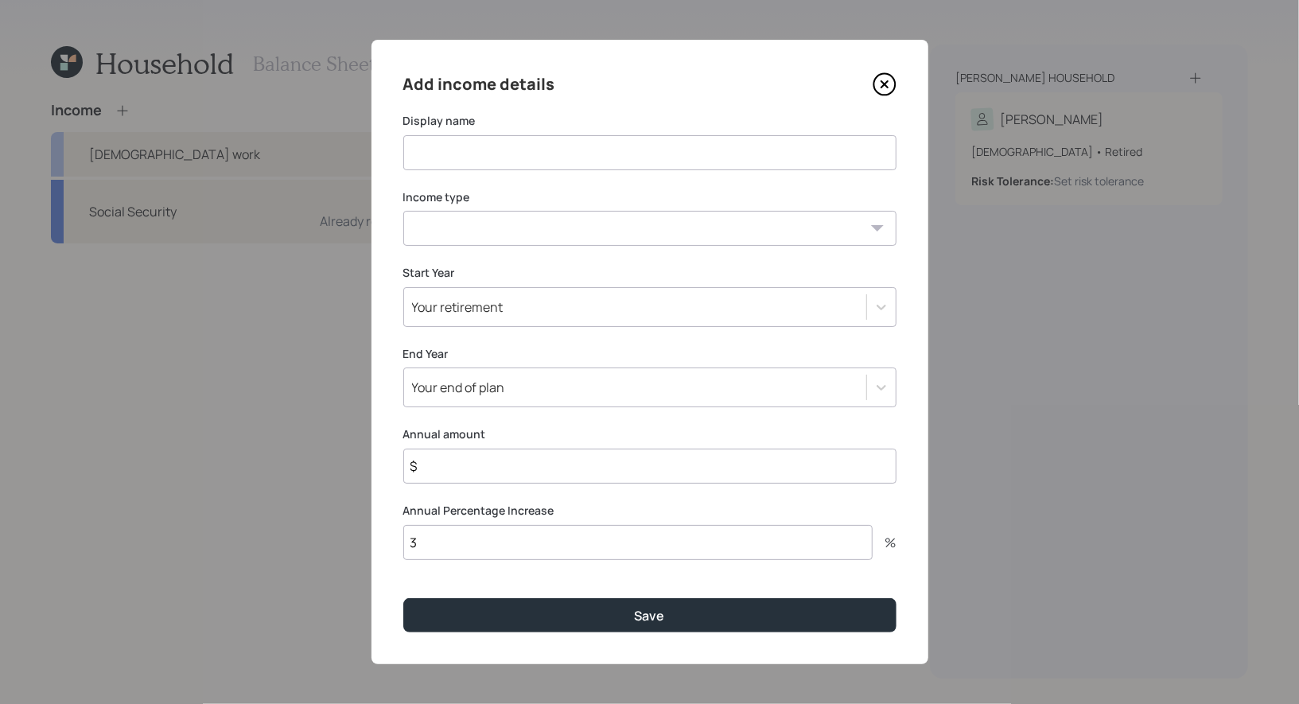
click at [522, 228] on select "[DEMOGRAPHIC_DATA] work [DEMOGRAPHIC_DATA] work Self employment Other" at bounding box center [649, 228] width 493 height 35
select select "other"
click at [403, 211] on select "[DEMOGRAPHIC_DATA] work [DEMOGRAPHIC_DATA] work Self employment Other" at bounding box center [649, 228] width 493 height 35
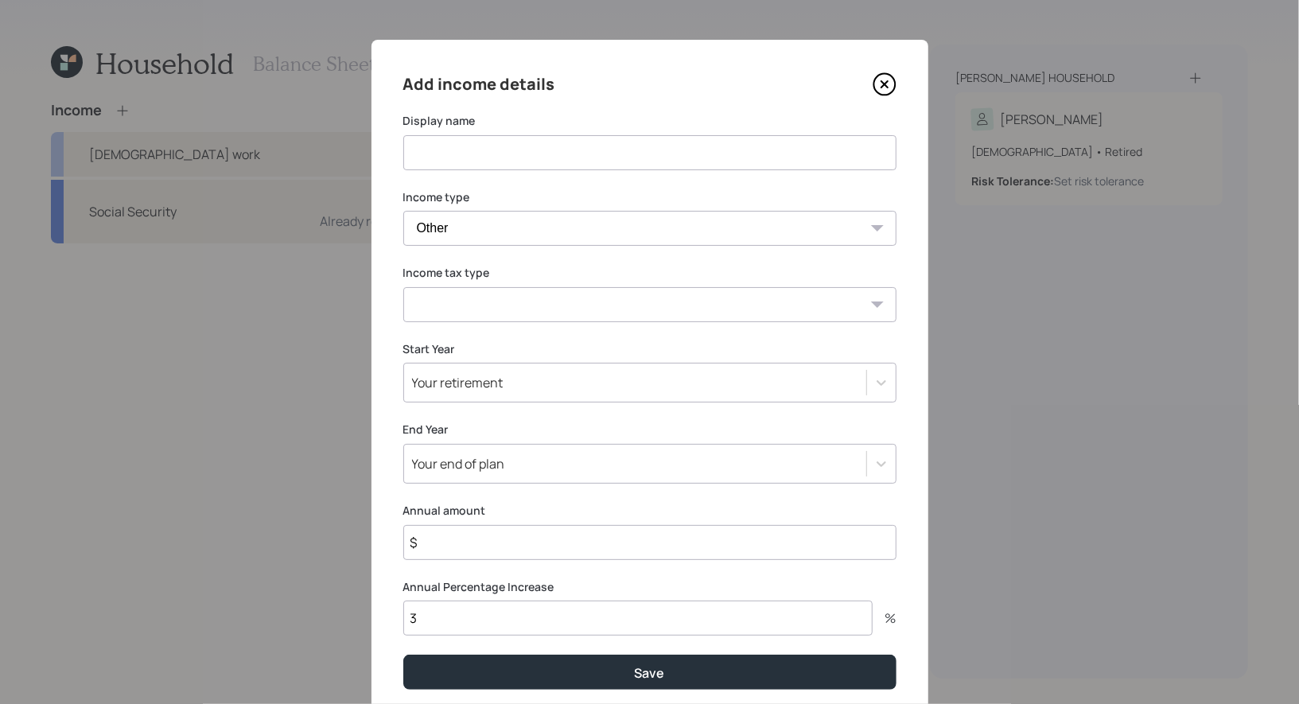
click at [524, 312] on select "Tax-free Earned Self Employment Alimony Royalties Pension / Annuity Interest Di…" at bounding box center [649, 304] width 493 height 35
click at [403, 287] on select "Tax-free Earned Self Employment Alimony Royalties Pension / Annuity Interest Di…" at bounding box center [649, 304] width 493 height 35
click at [519, 303] on select "Tax-free Earned Self Employment Alimony Royalties Pension / Annuity Interest Di…" at bounding box center [649, 304] width 493 height 35
select select "interest"
click at [403, 287] on select "Tax-free Earned Self Employment Alimony Royalties Pension / Annuity Interest Di…" at bounding box center [649, 304] width 493 height 35
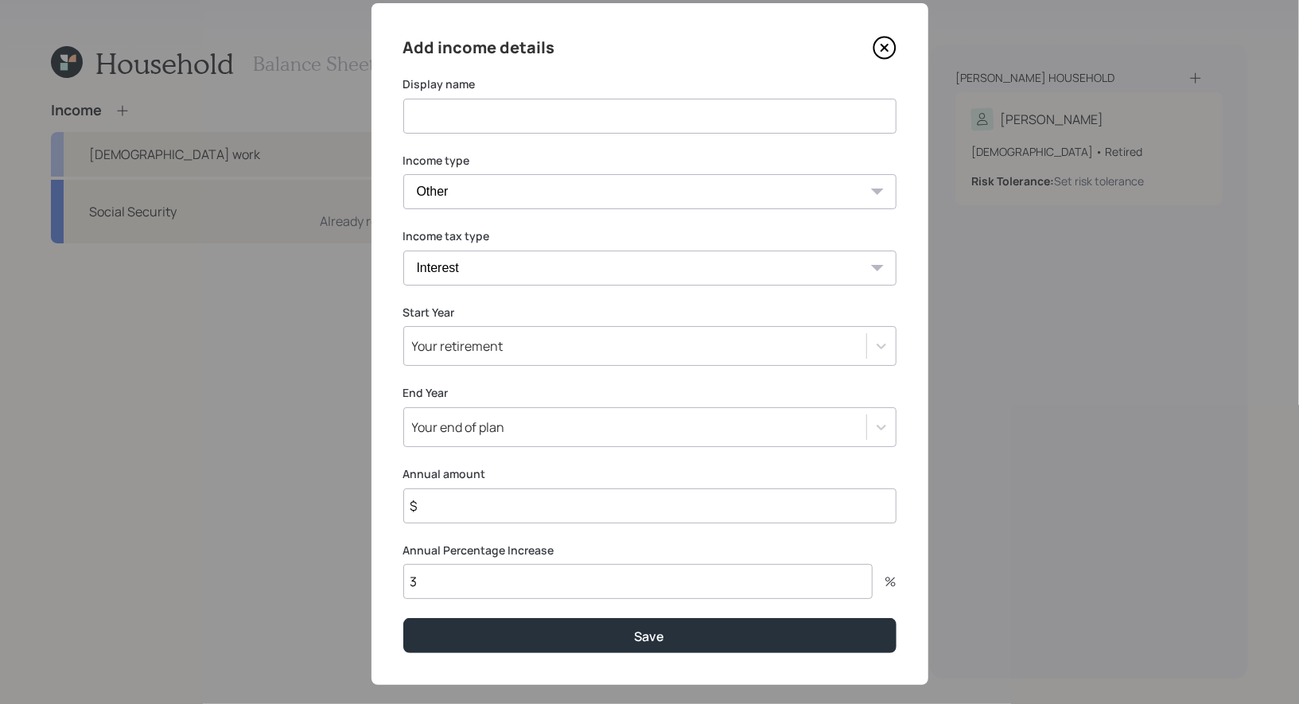
scroll to position [56, 0]
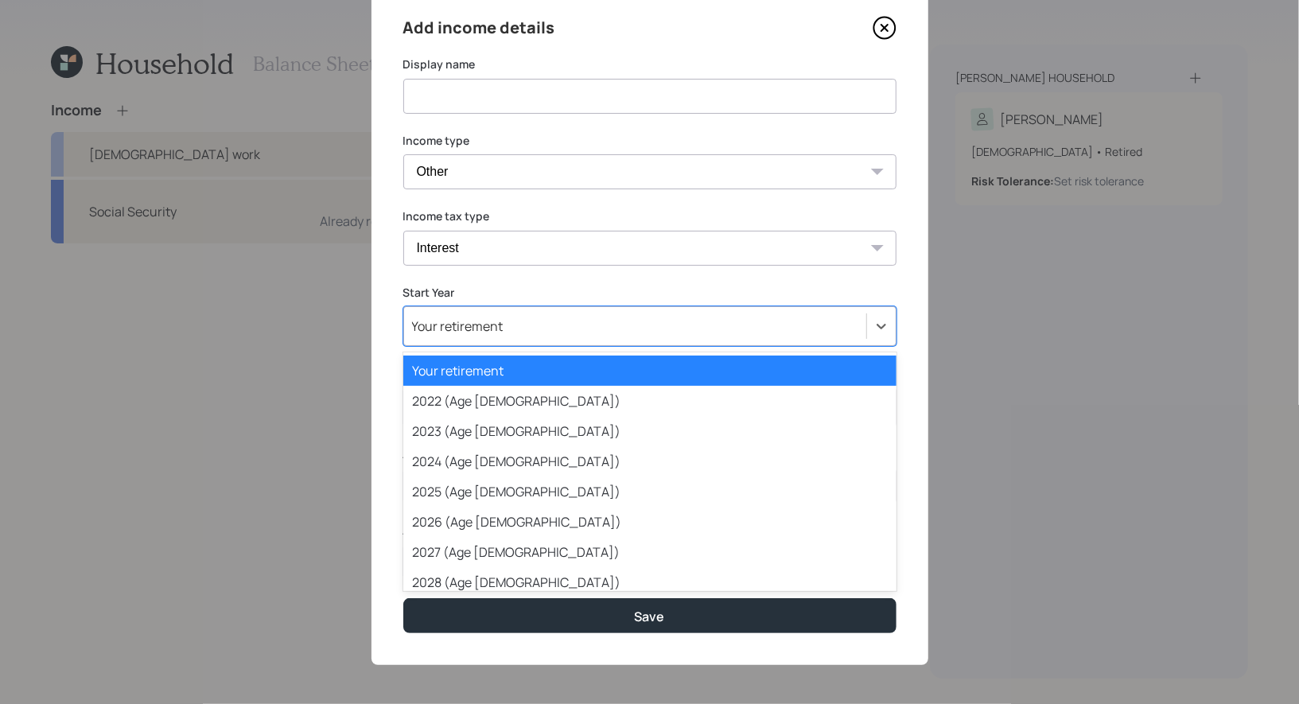
click at [500, 323] on div "Your retirement" at bounding box center [458, 326] width 92 height 18
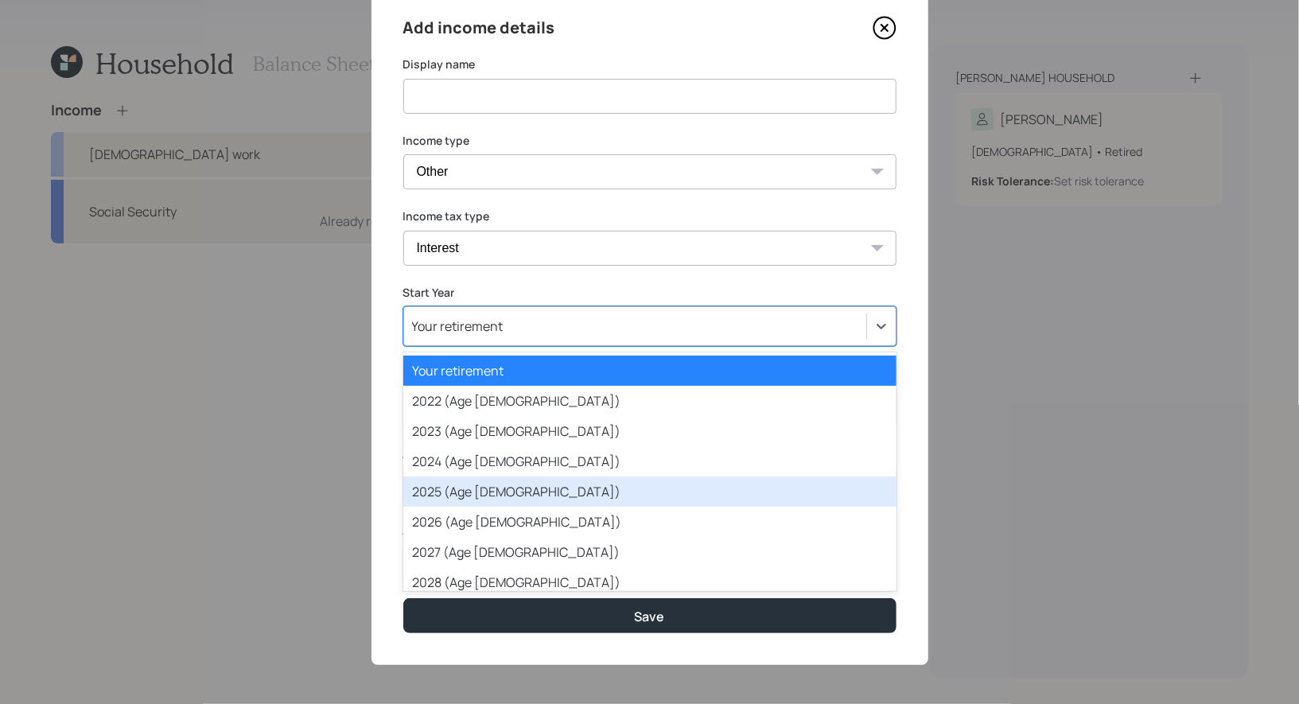
click at [484, 483] on div "2025 (Age [DEMOGRAPHIC_DATA])" at bounding box center [649, 492] width 493 height 30
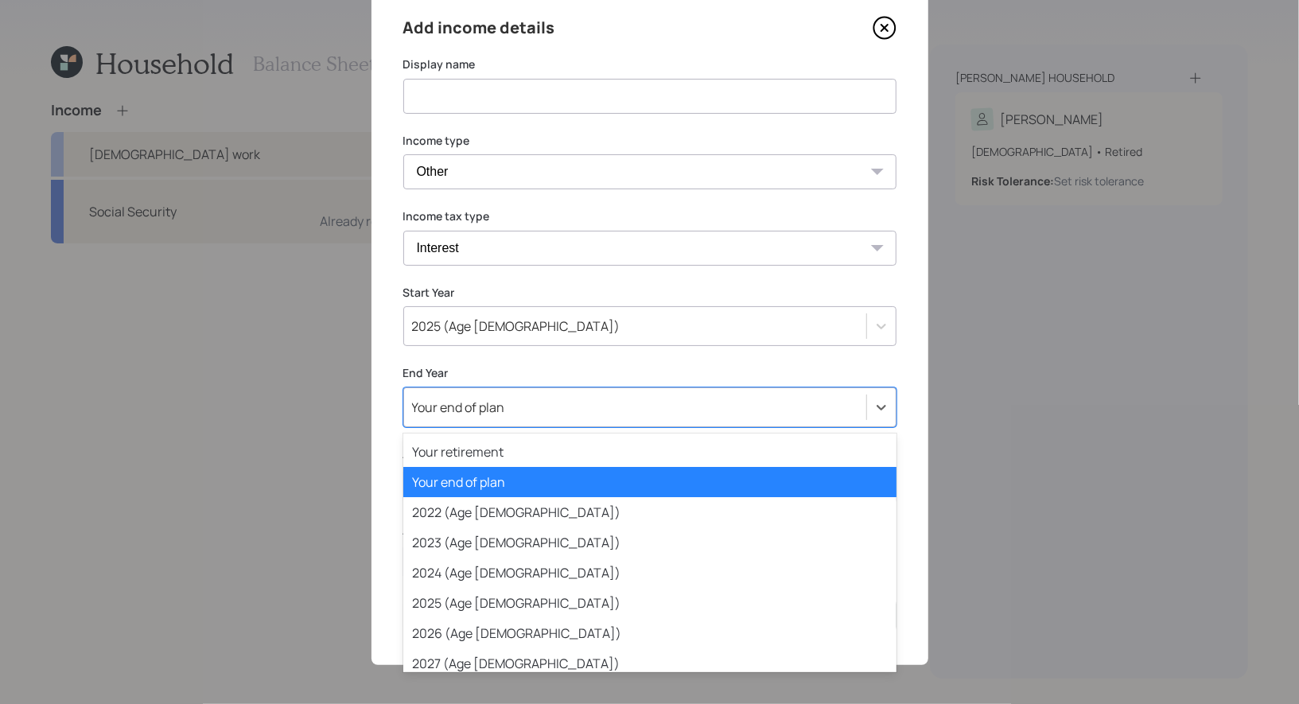
click at [517, 407] on div "Your end of plan" at bounding box center [635, 407] width 462 height 27
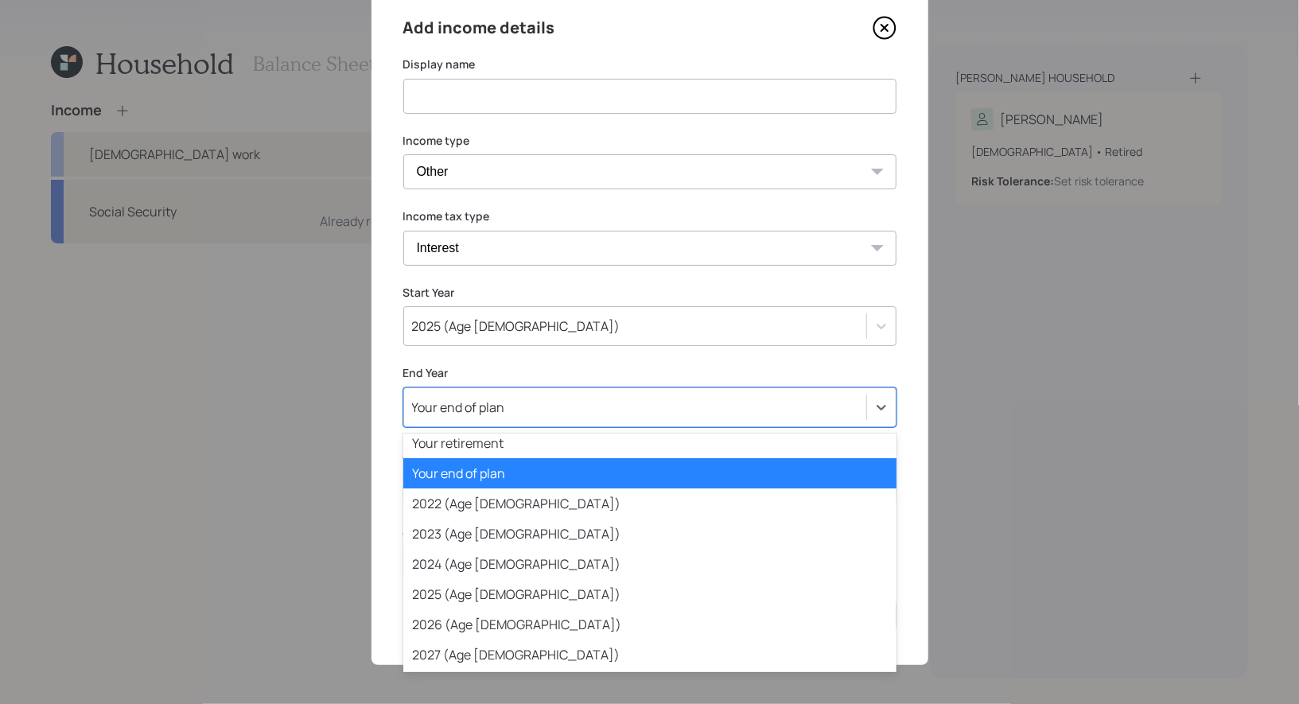
click at [511, 477] on div "Your end of plan" at bounding box center [649, 473] width 493 height 30
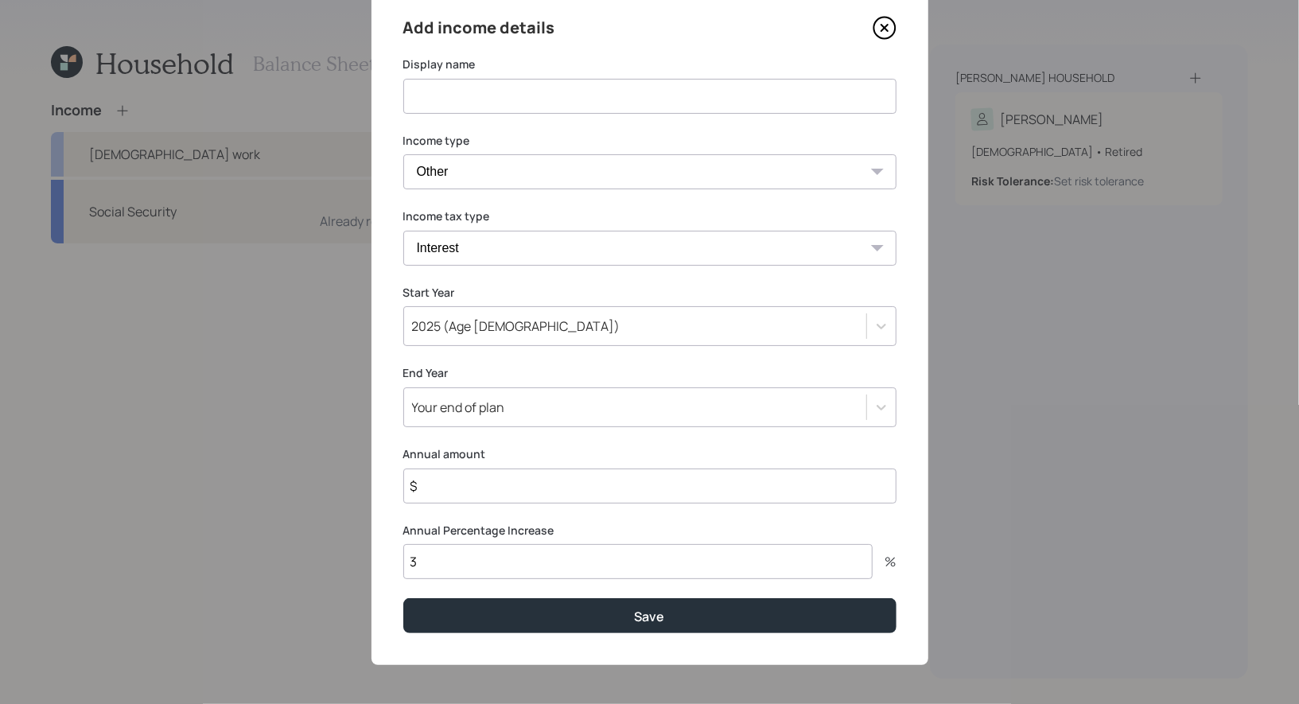
click at [496, 495] on input "$" at bounding box center [649, 486] width 493 height 35
type input "$ 36,000"
click at [532, 579] on div "Add income details Display name Income type [DEMOGRAPHIC_DATA] work [DEMOGRAPHI…" at bounding box center [650, 324] width 557 height 682
click at [448, 566] on input "3" at bounding box center [637, 561] width 469 height 35
type input "0"
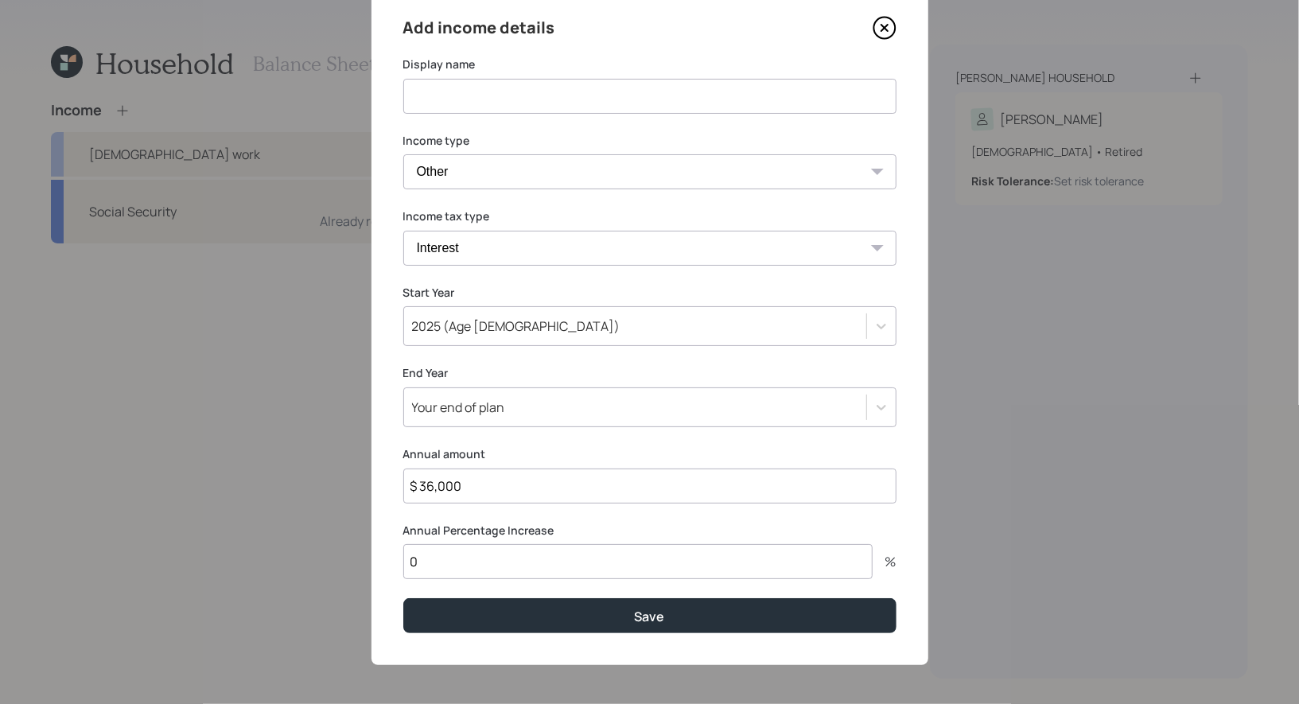
click at [593, 96] on input at bounding box center [649, 96] width 493 height 35
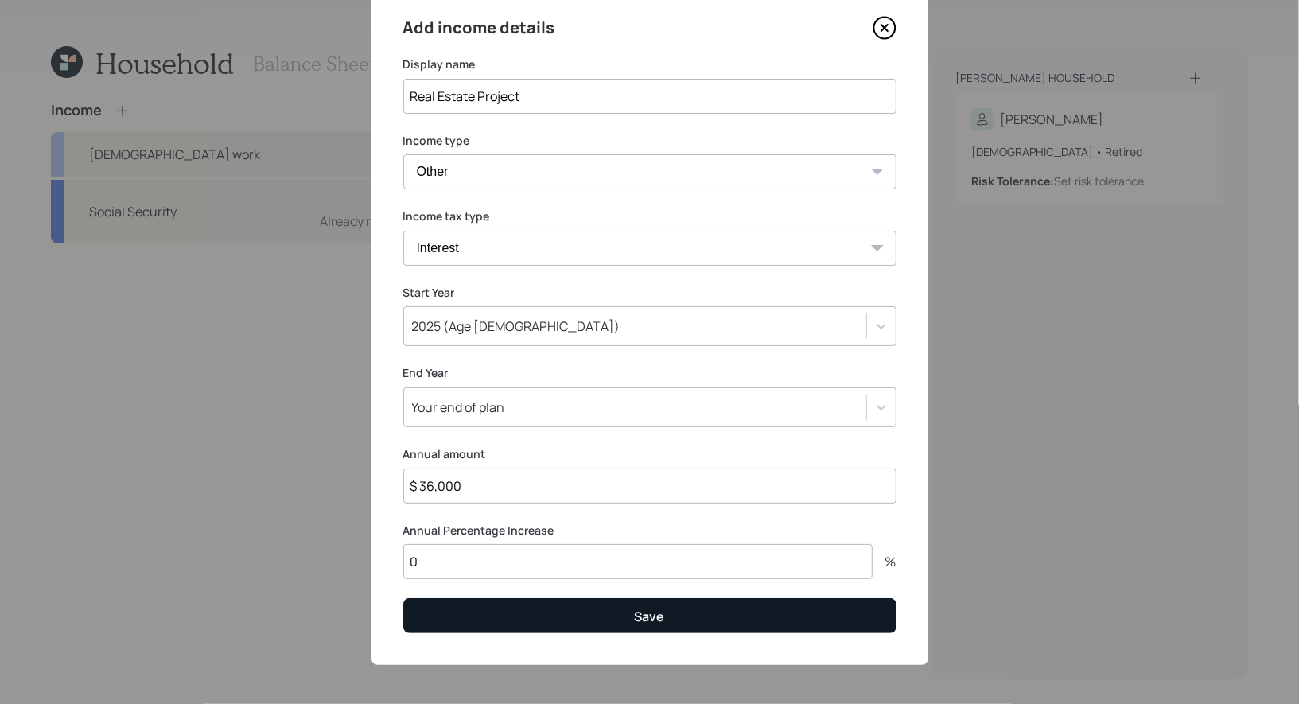
type input "Real Estate Project"
click at [582, 613] on button "Save" at bounding box center [649, 615] width 493 height 34
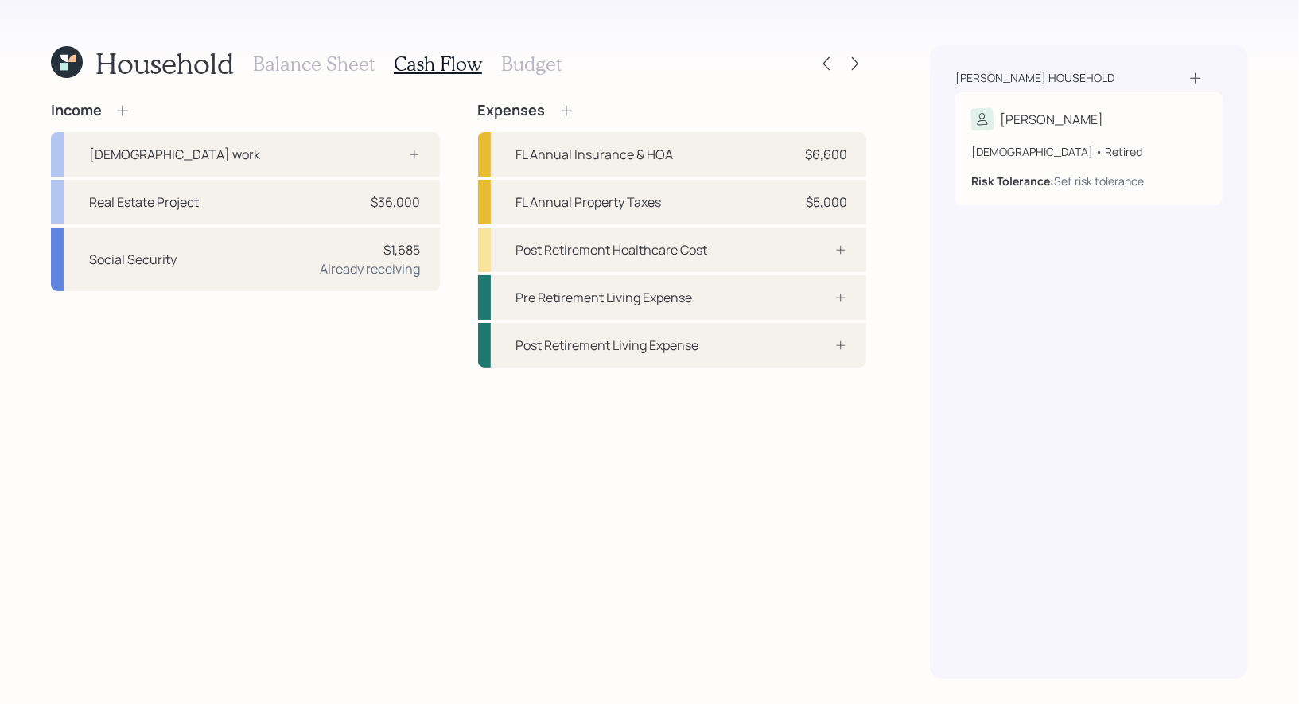
click at [519, 62] on h3 "Budget" at bounding box center [531, 64] width 60 height 23
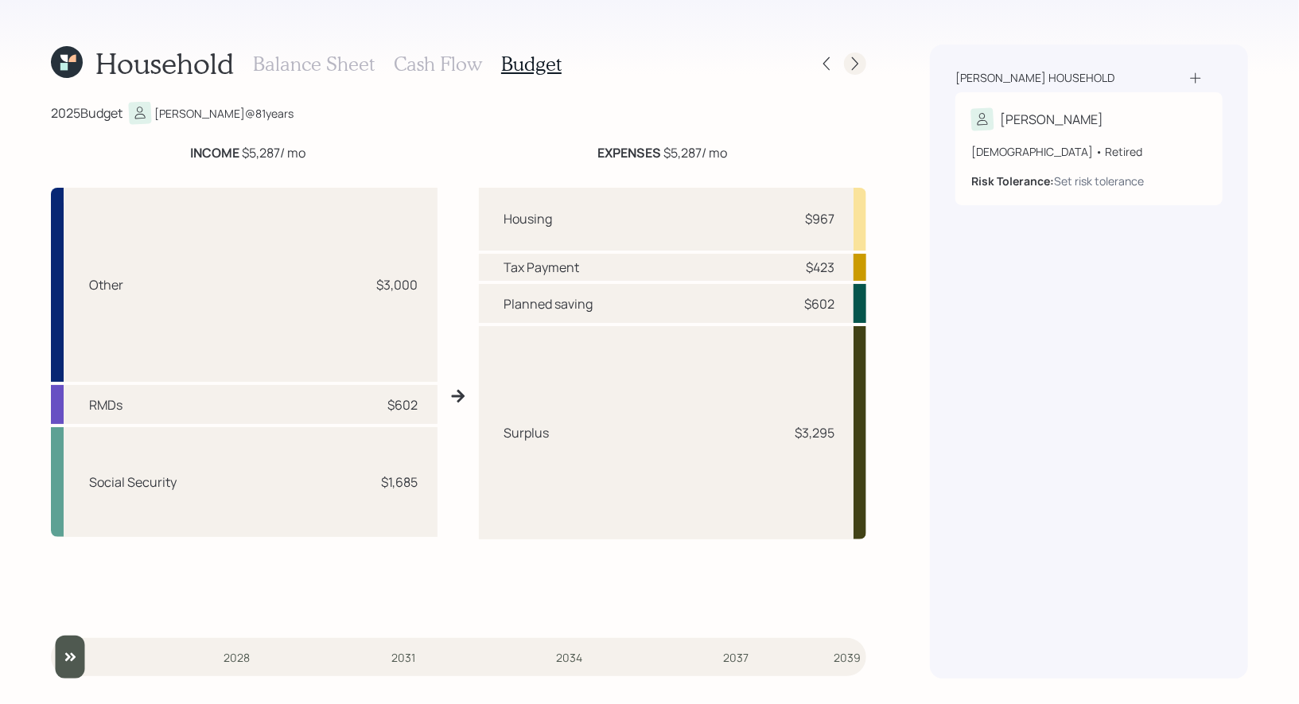
click at [862, 65] on icon at bounding box center [855, 64] width 16 height 16
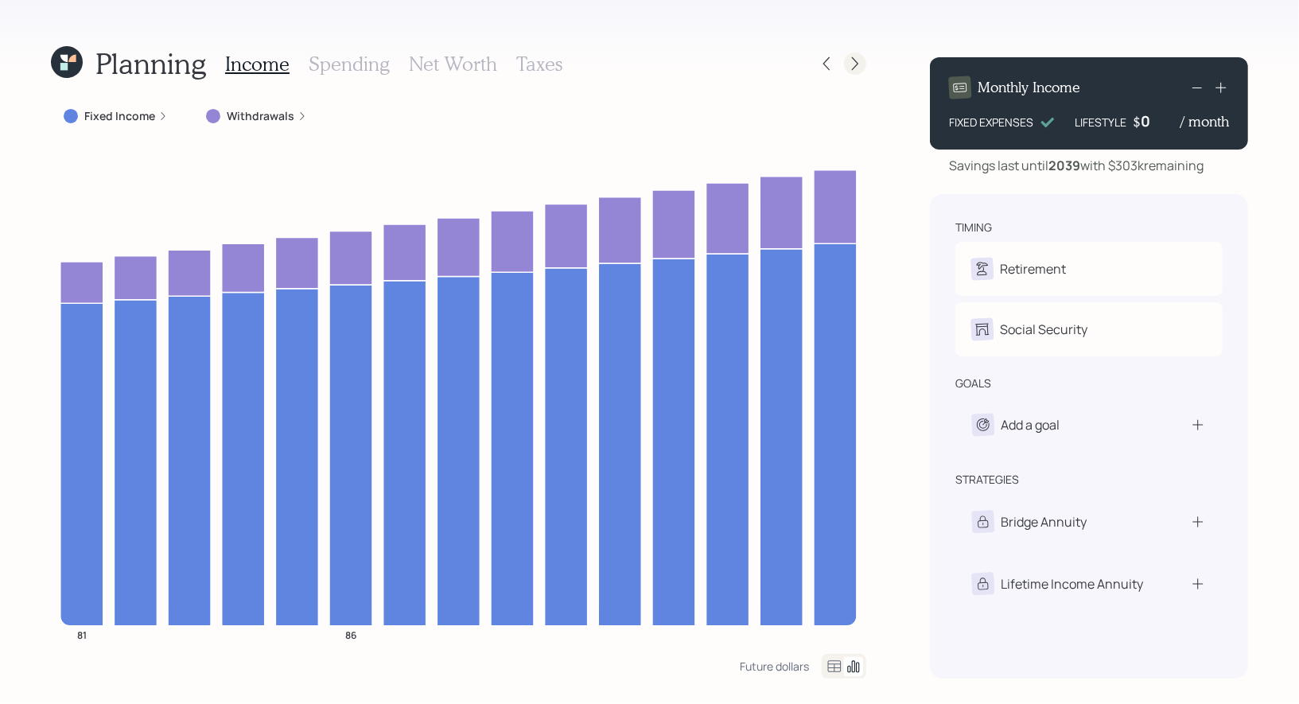
click at [854, 68] on icon at bounding box center [855, 64] width 6 height 14
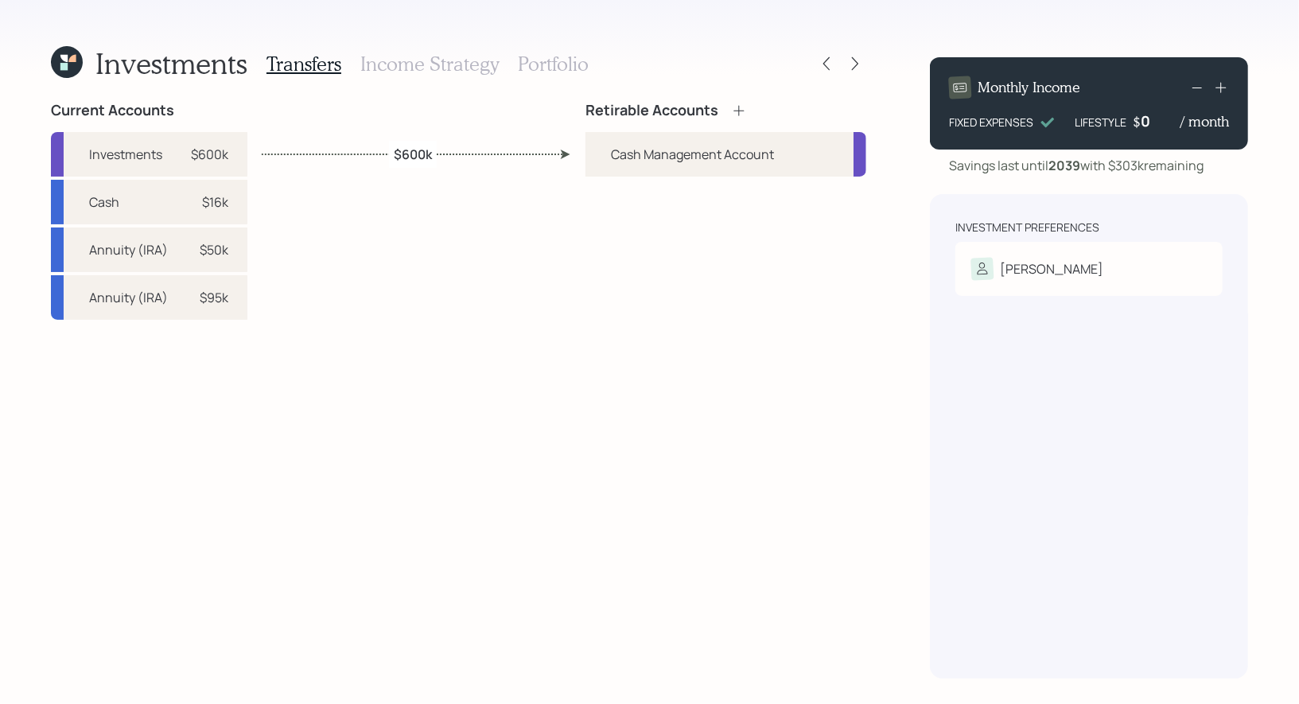
click at [743, 107] on icon at bounding box center [739, 111] width 16 height 16
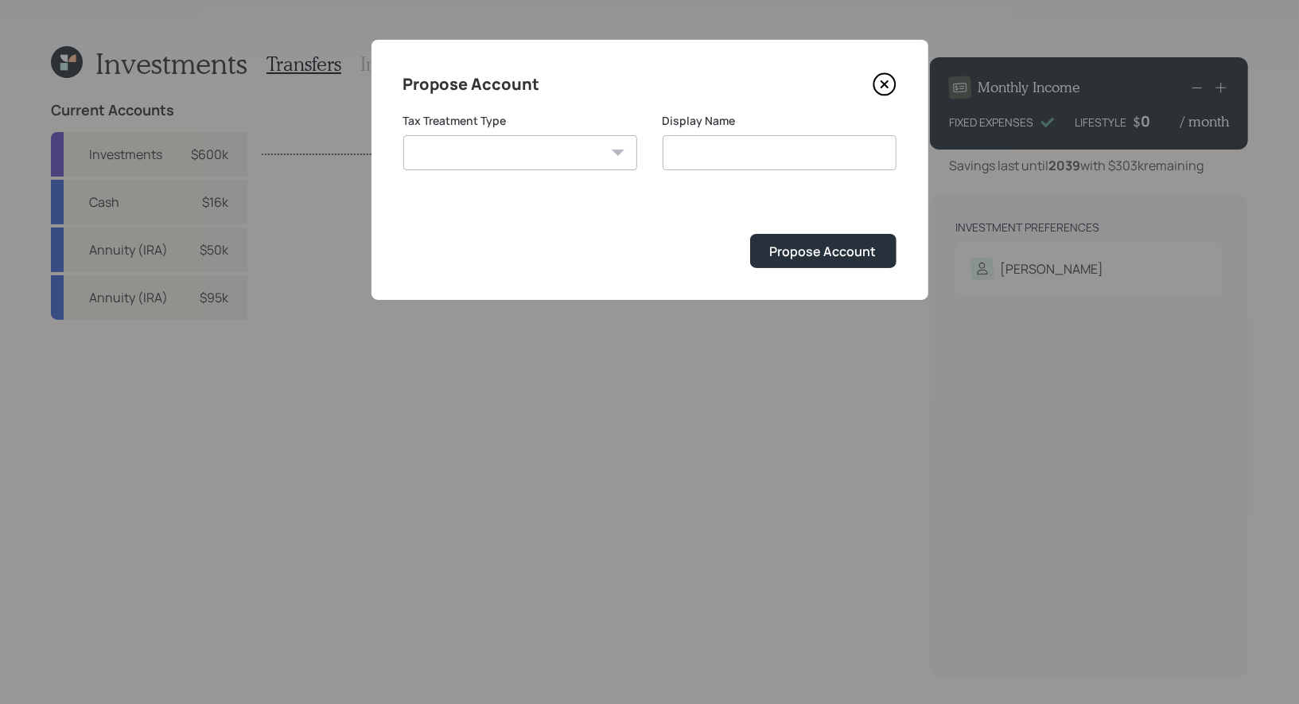
click at [546, 153] on select "[PERSON_NAME] Taxable Traditional" at bounding box center [520, 152] width 234 height 35
select select "traditional"
click at [403, 135] on select "[PERSON_NAME] Taxable Traditional" at bounding box center [520, 152] width 234 height 35
click at [760, 157] on input "Traditional" at bounding box center [780, 152] width 234 height 35
type input "Traditional IRA"
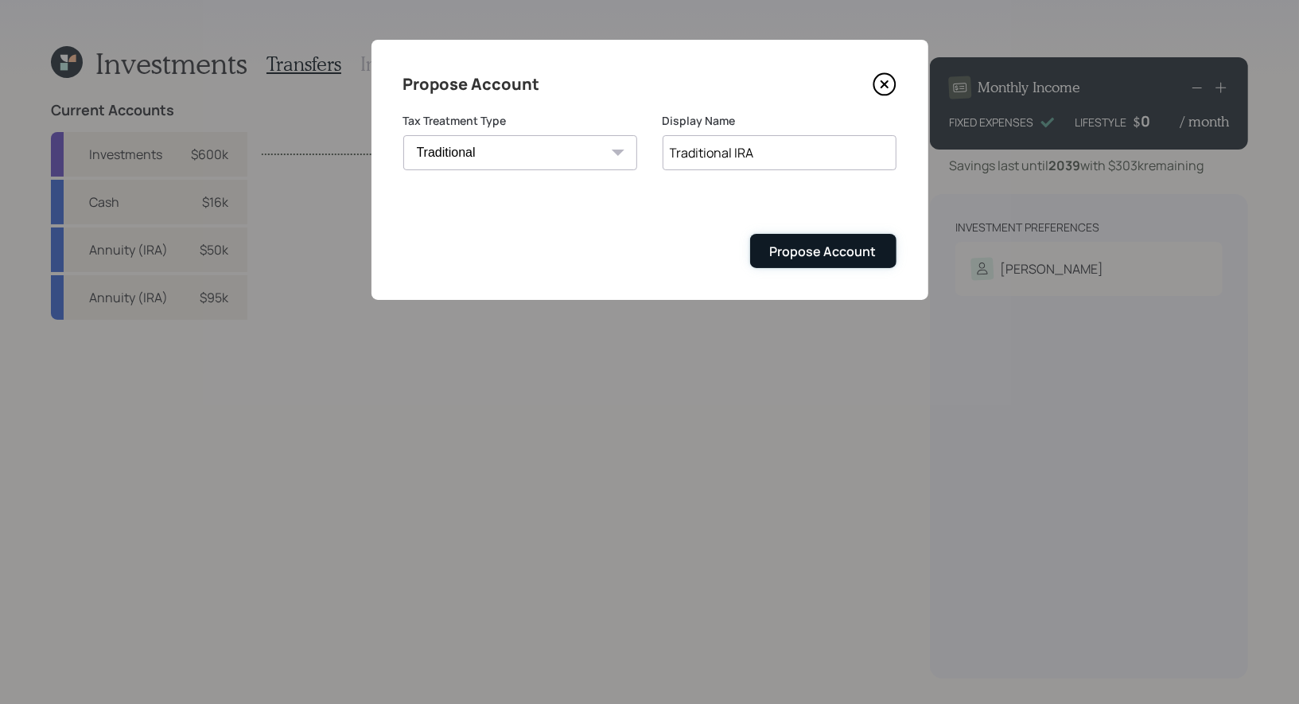
click at [844, 247] on div "Propose Account" at bounding box center [823, 252] width 107 height 18
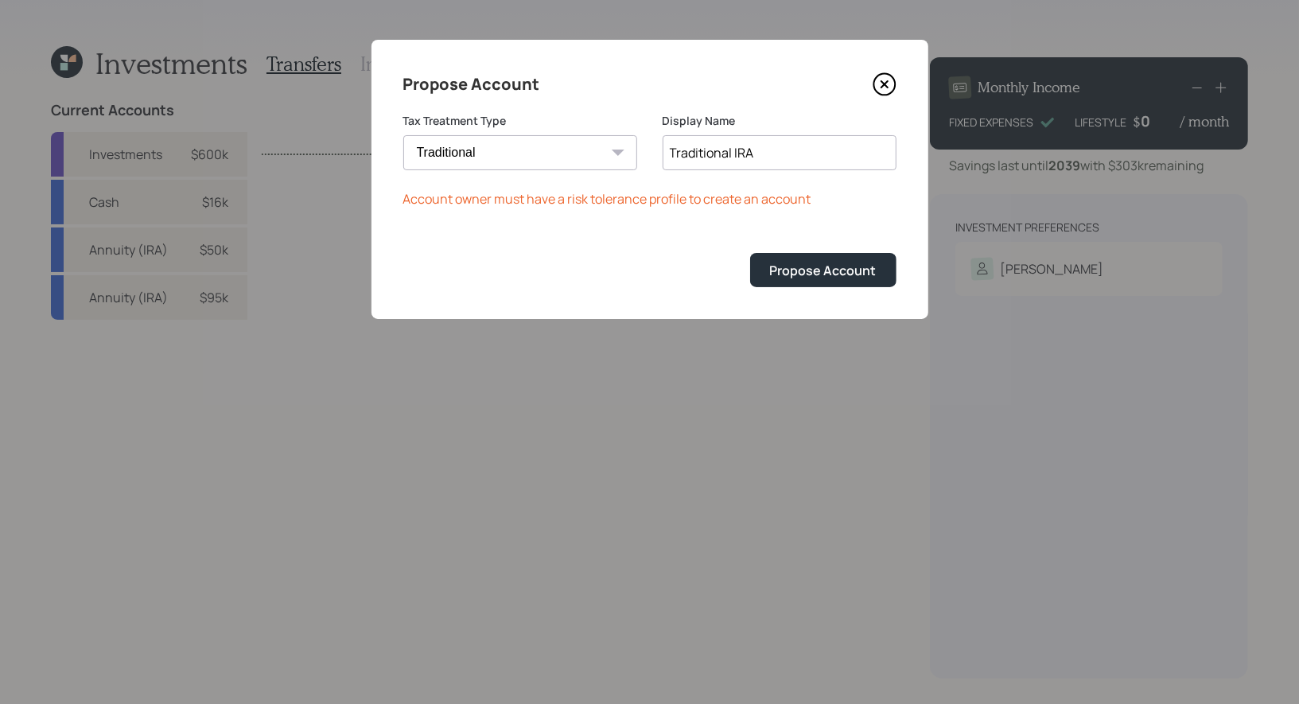
click at [887, 76] on icon at bounding box center [885, 84] width 24 height 24
